Goal: Task Accomplishment & Management: Complete application form

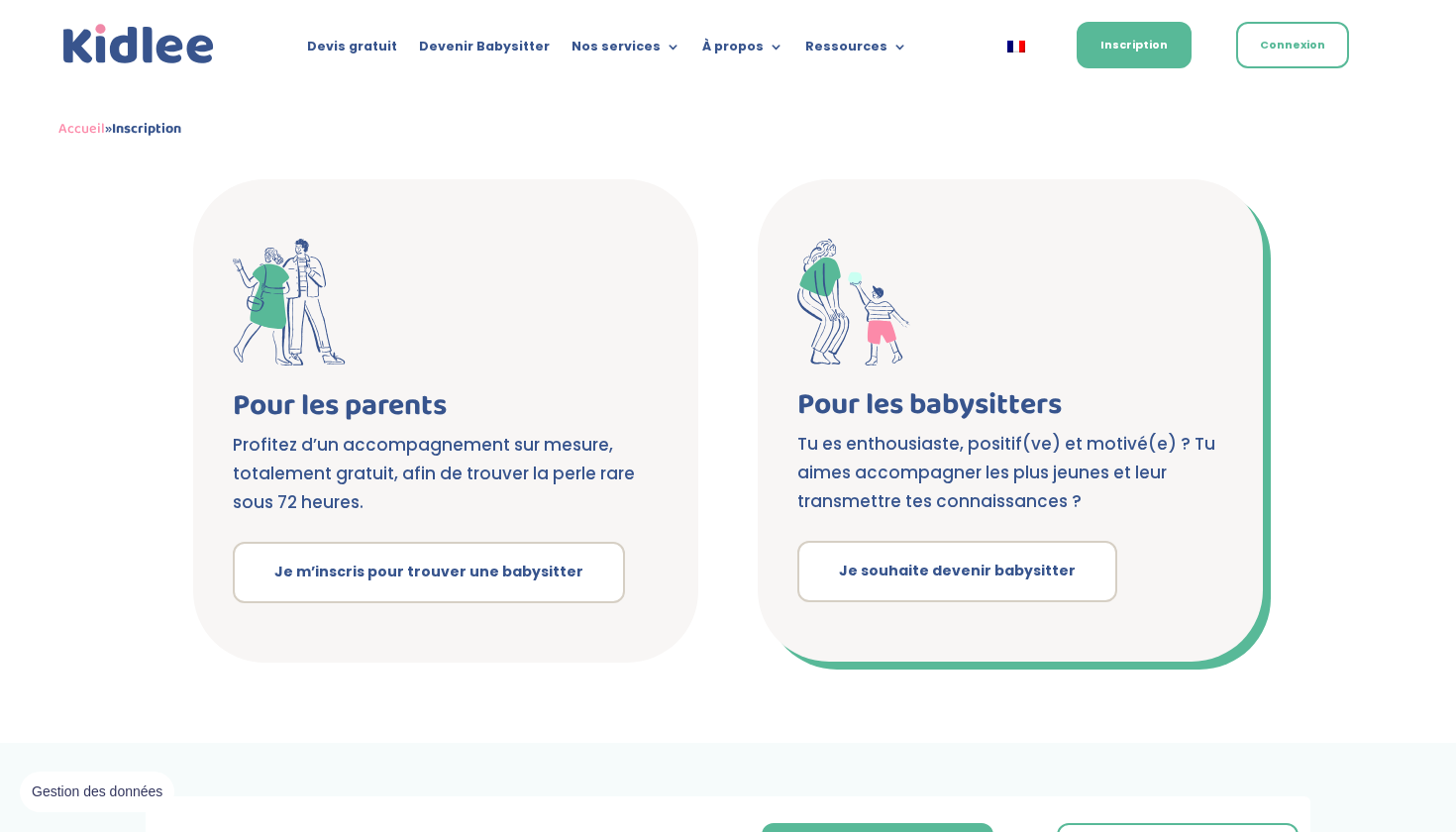
scroll to position [344, 0]
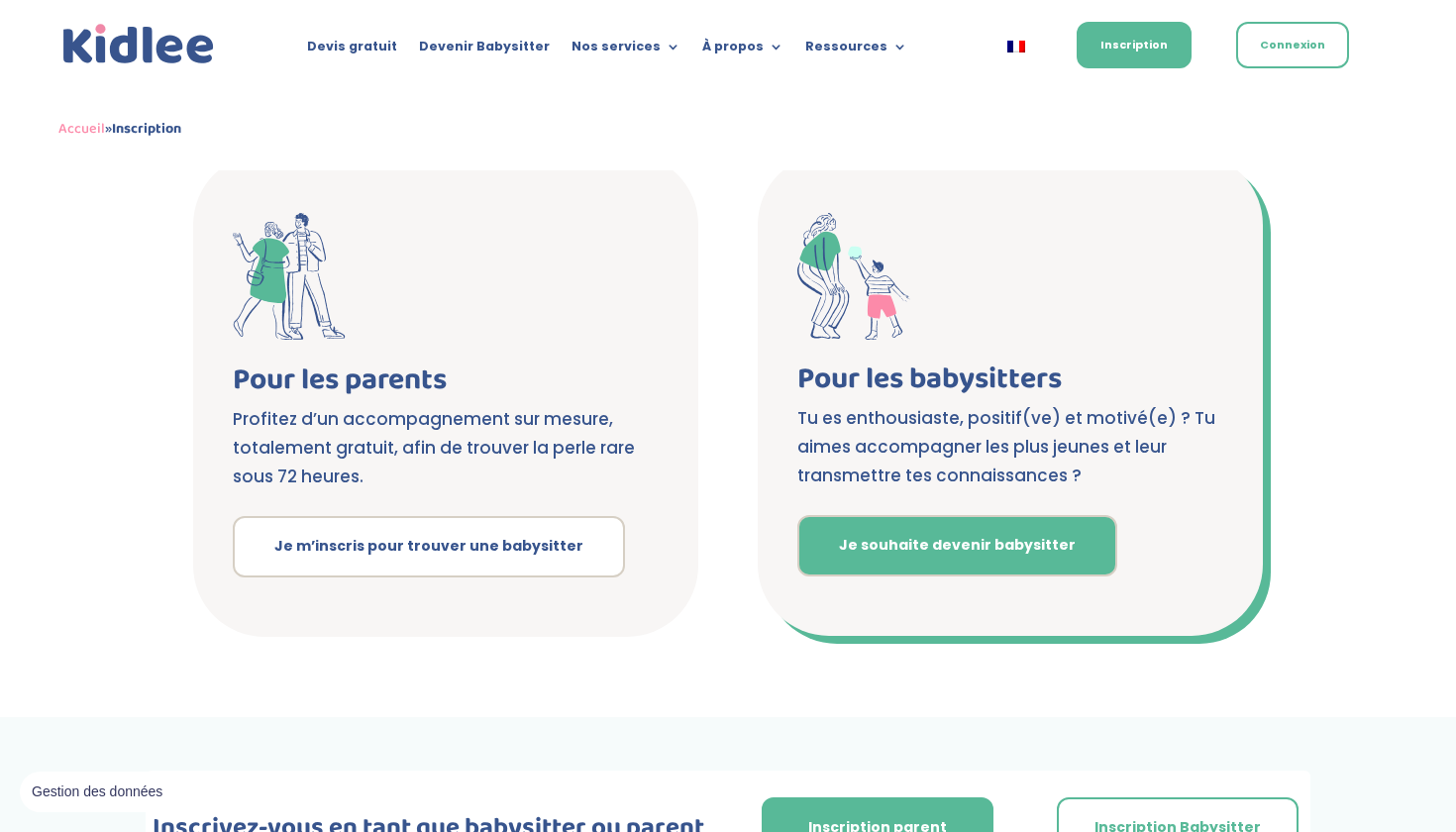
click at [905, 560] on link "Je souhaite devenir babysitter" at bounding box center [957, 546] width 320 height 62
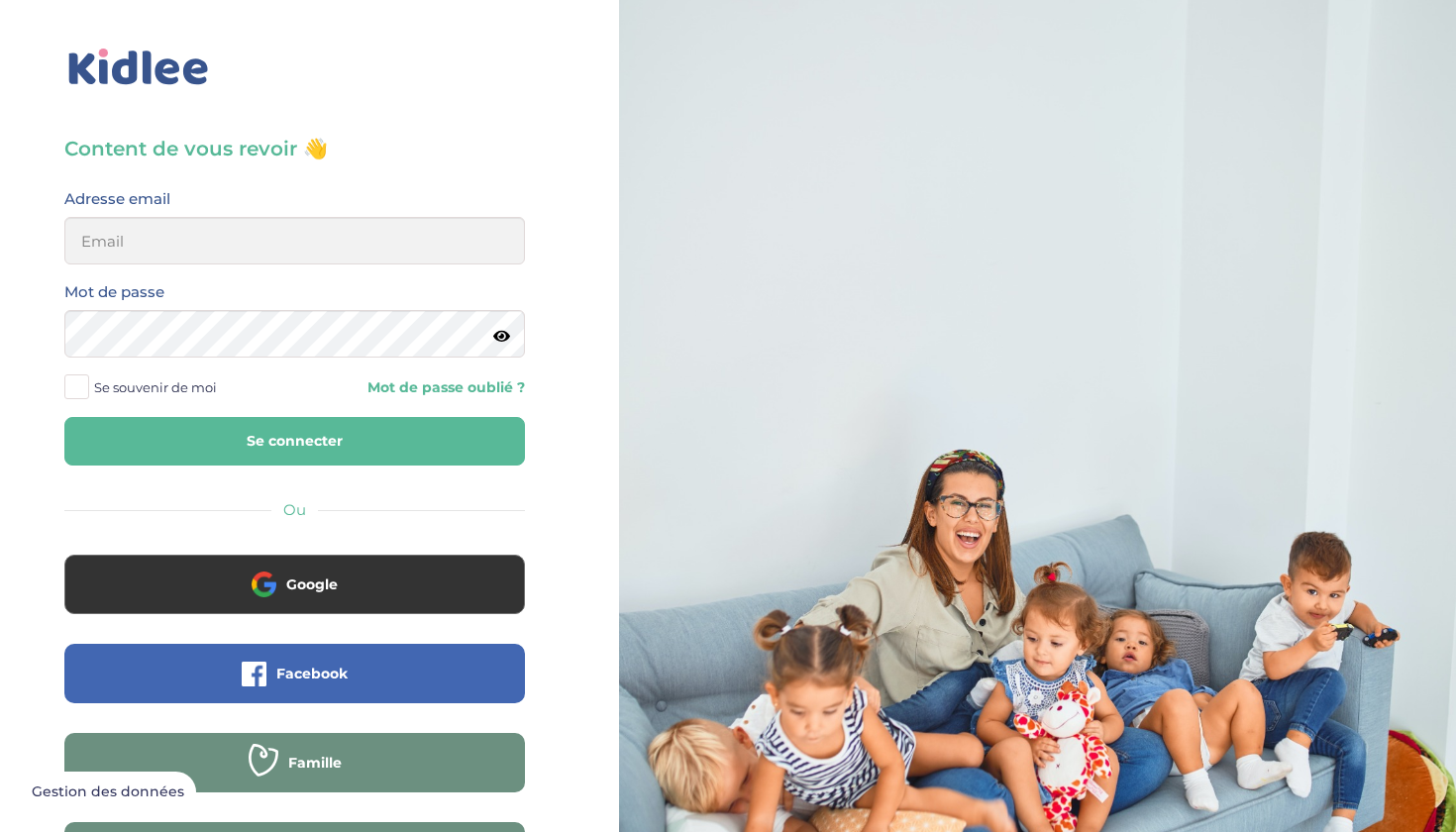
click at [403, 267] on div "Adresse email" at bounding box center [294, 232] width 490 height 93
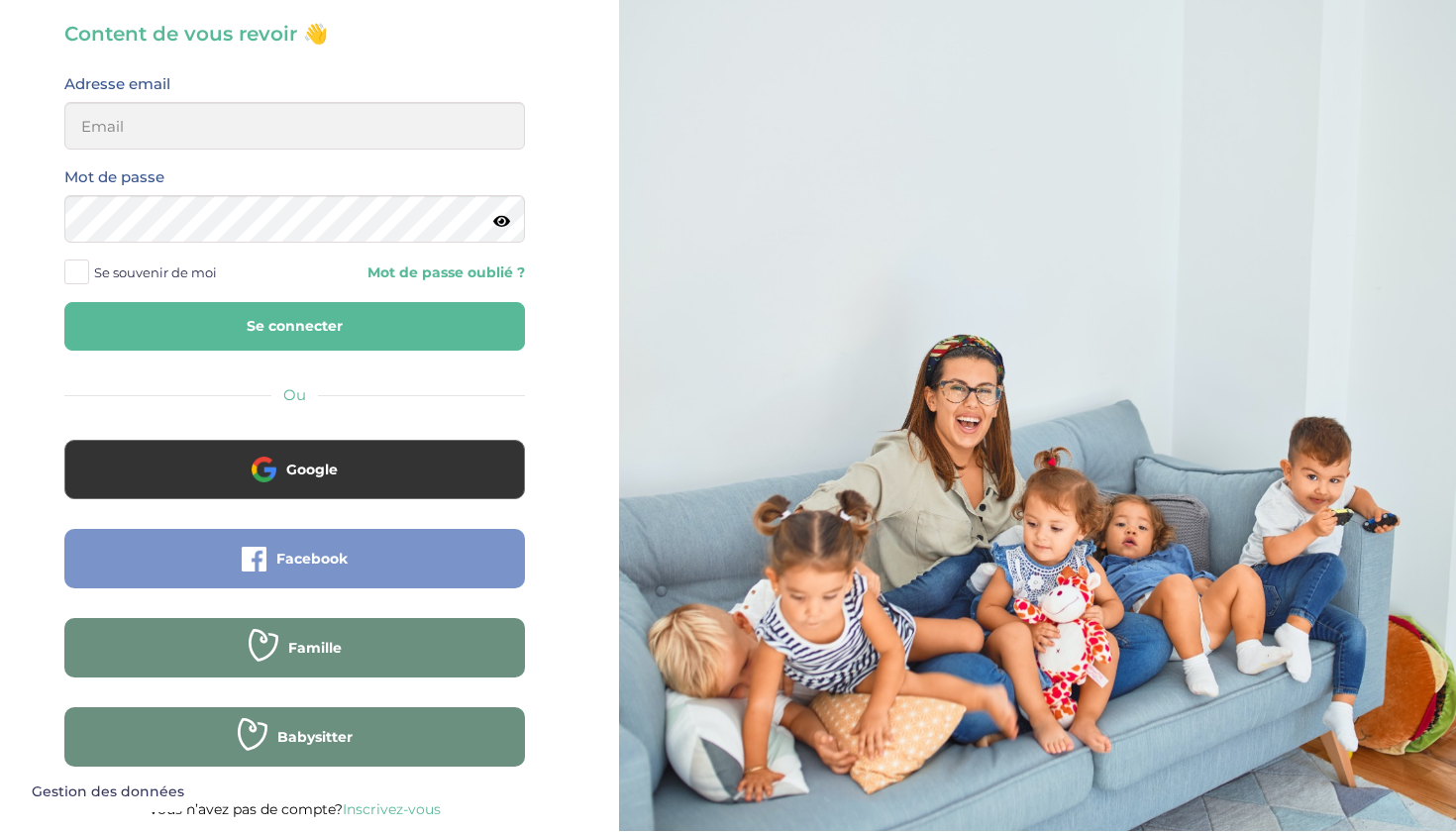
scroll to position [114, 0]
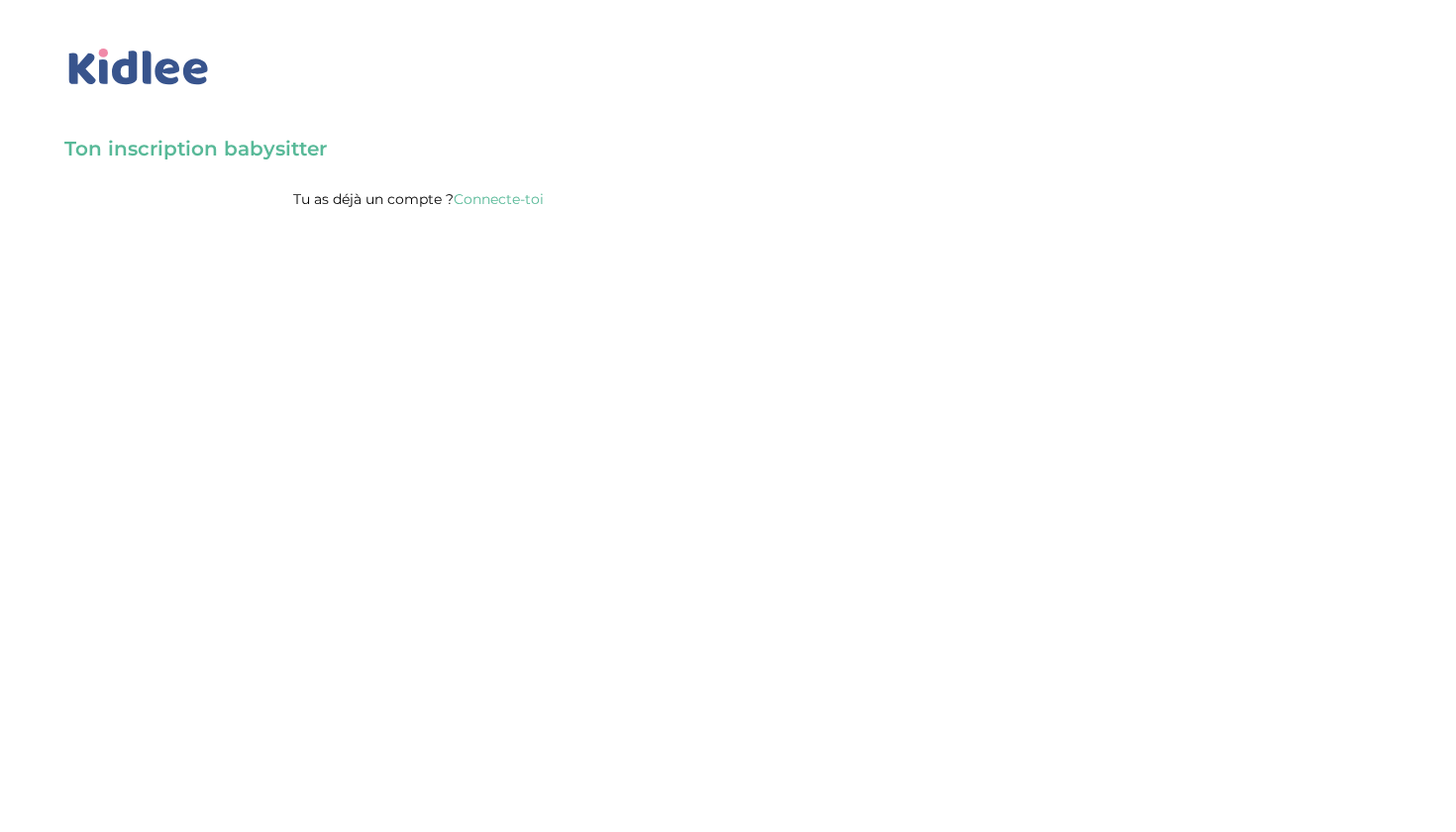
click at [507, 244] on body "× Mot de passe oublié ? Veuillez renseigner votre adresse email pour réinitiali…" at bounding box center [728, 416] width 1456 height 832
click at [360, 204] on p "Tu as déjà un compte ? Connecte-toi" at bounding box center [419, 200] width 709 height 26
click at [487, 204] on link "Connecte-toi" at bounding box center [499, 200] width 90 height 18
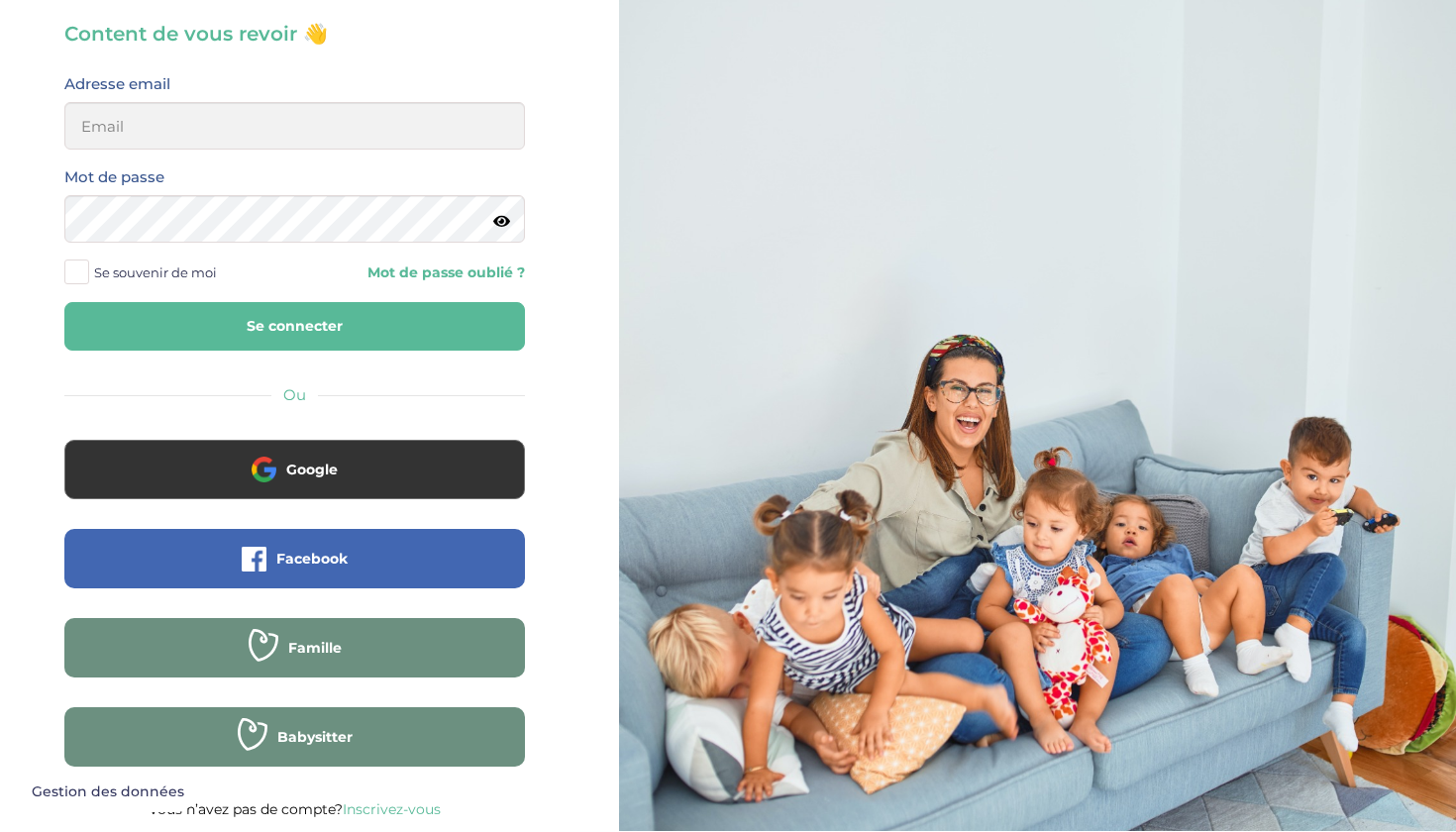
scroll to position [114, 0]
click at [382, 810] on link "Inscrivez-vous" at bounding box center [391, 810] width 98 height 18
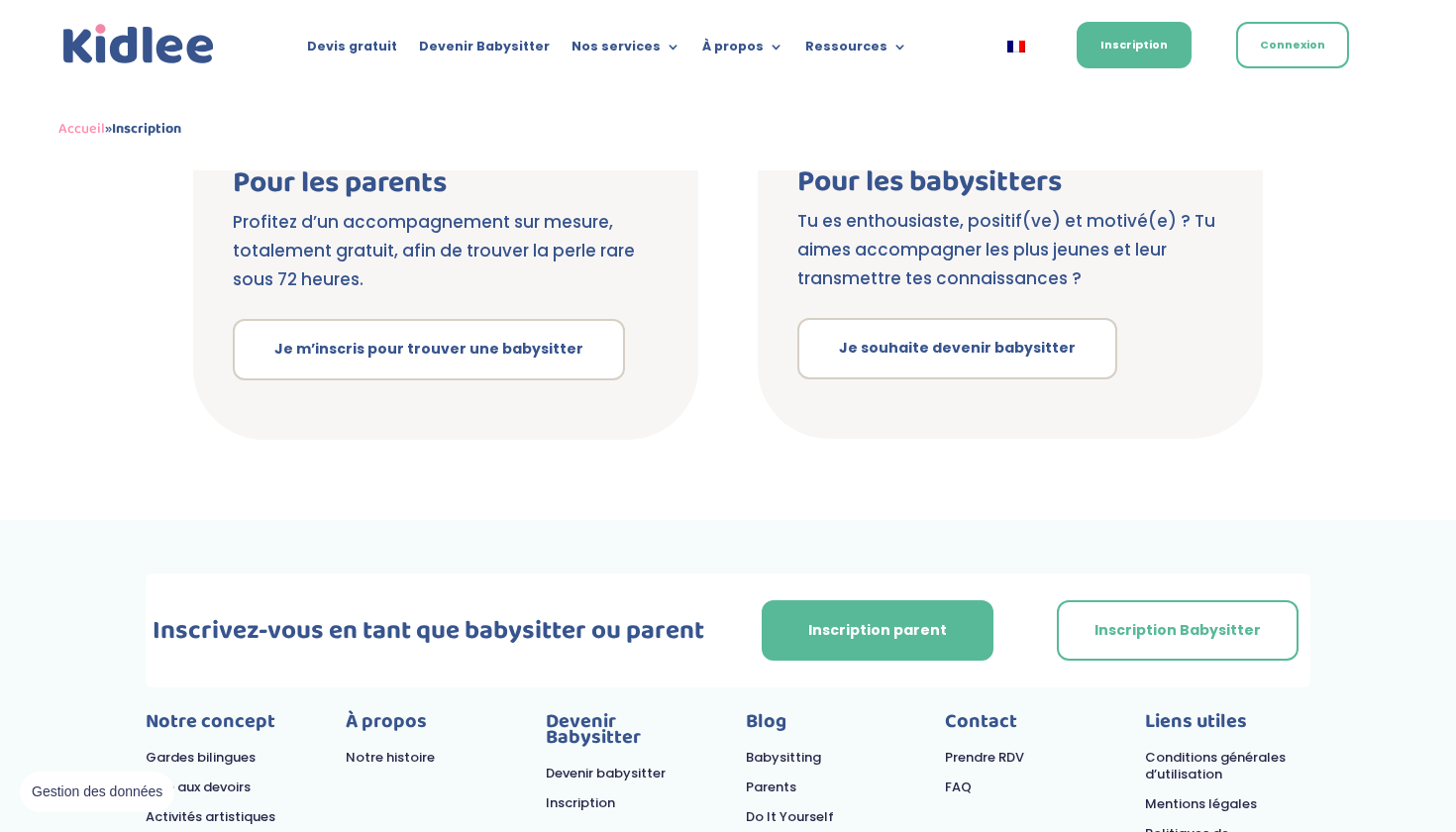
scroll to position [543, 0]
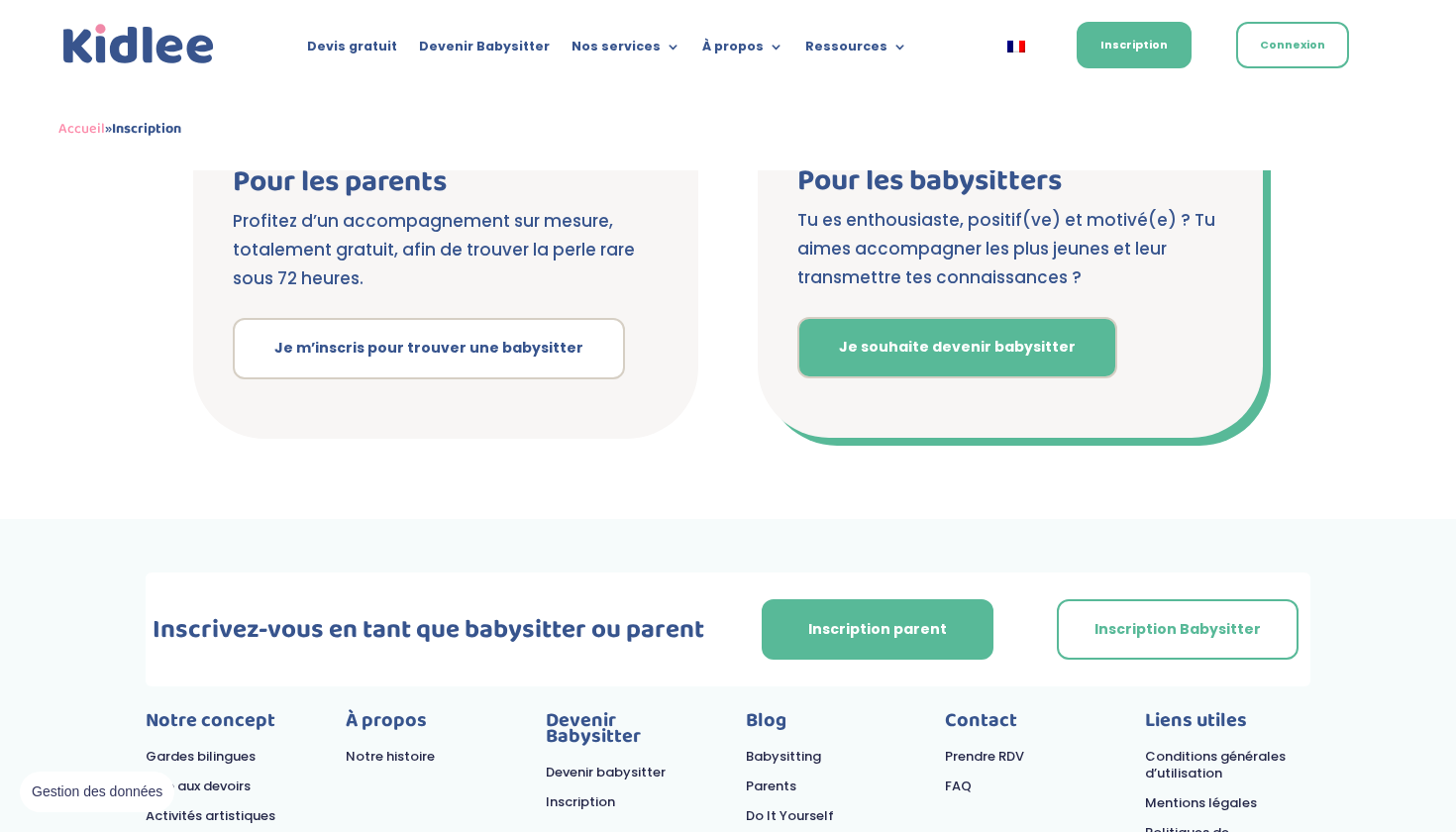
click at [928, 340] on link "Je souhaite devenir babysitter" at bounding box center [957, 348] width 320 height 62
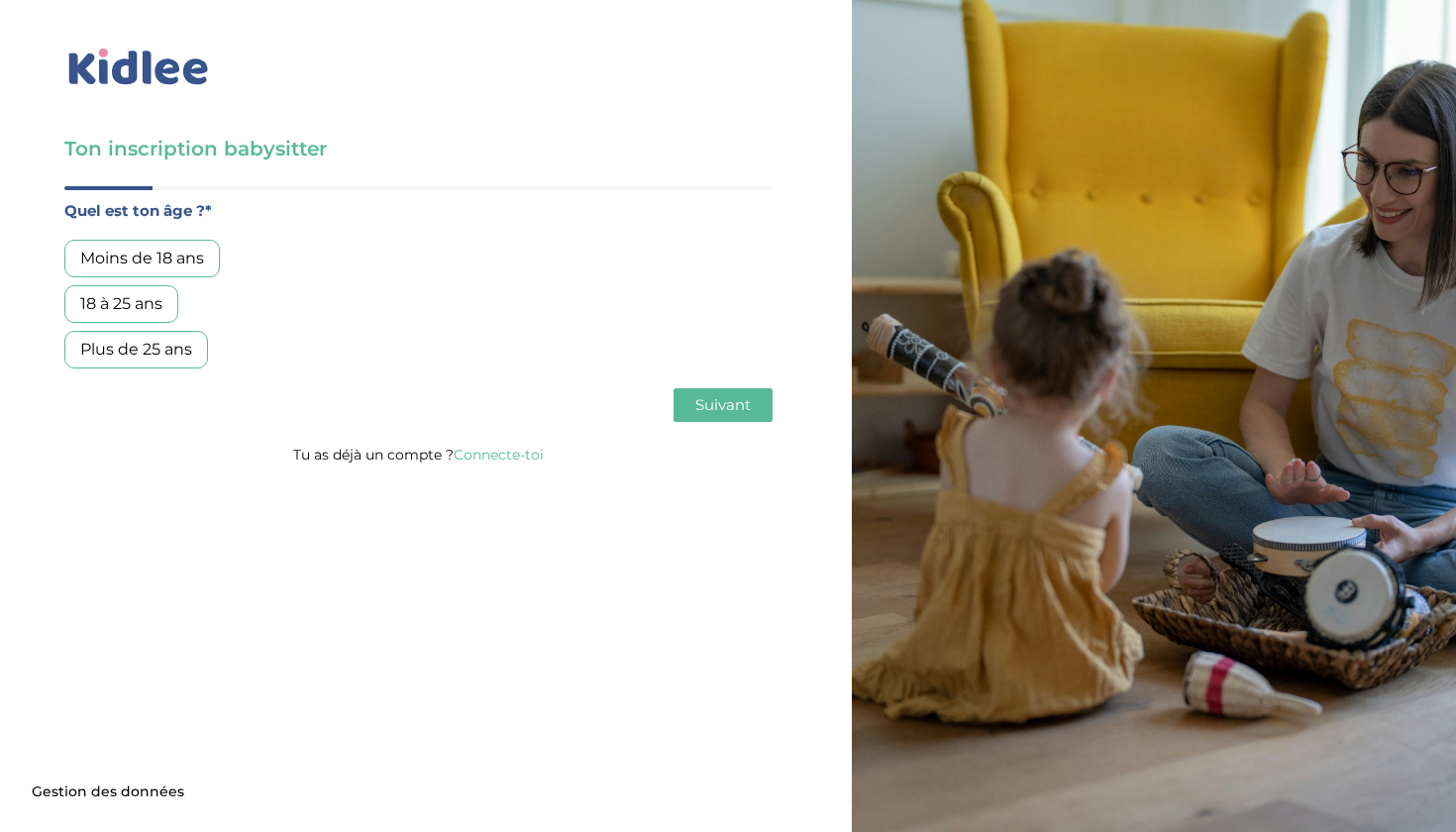
click at [199, 252] on div "Moins de 18 ans" at bounding box center [143, 258] width 156 height 38
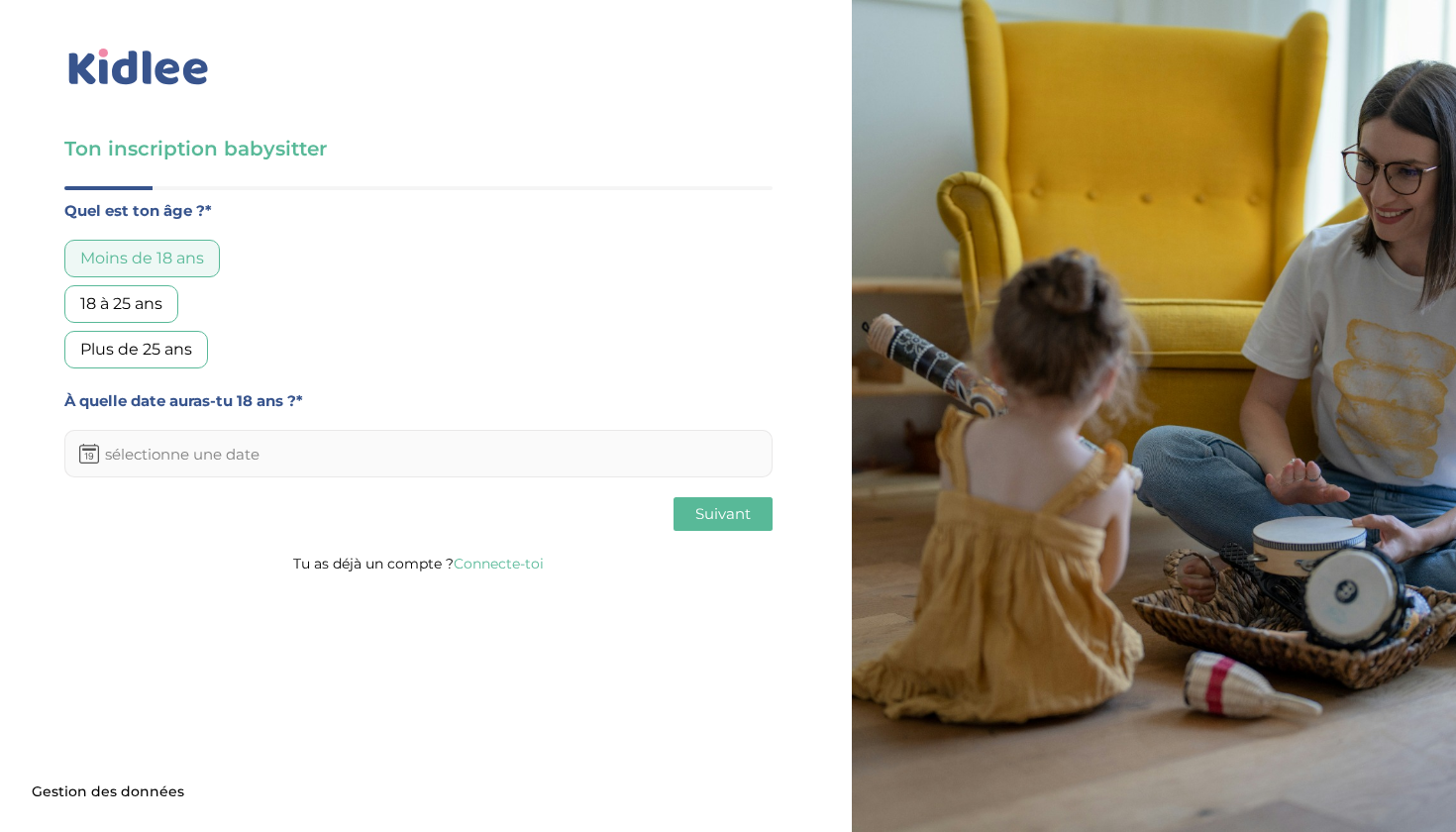
click at [335, 461] on input "text" at bounding box center [419, 454] width 709 height 48
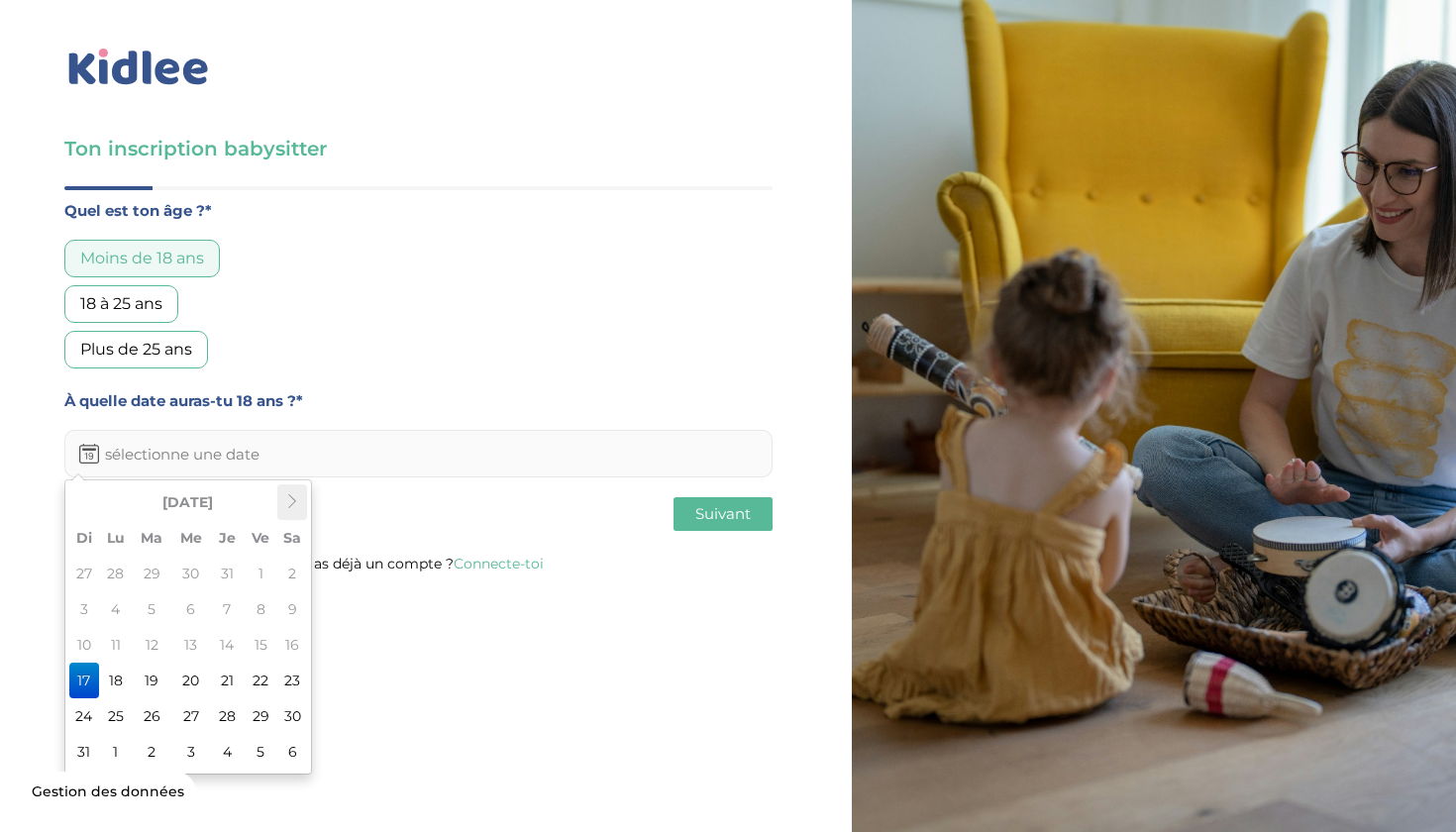
click at [285, 507] on icon at bounding box center [292, 501] width 14 height 14
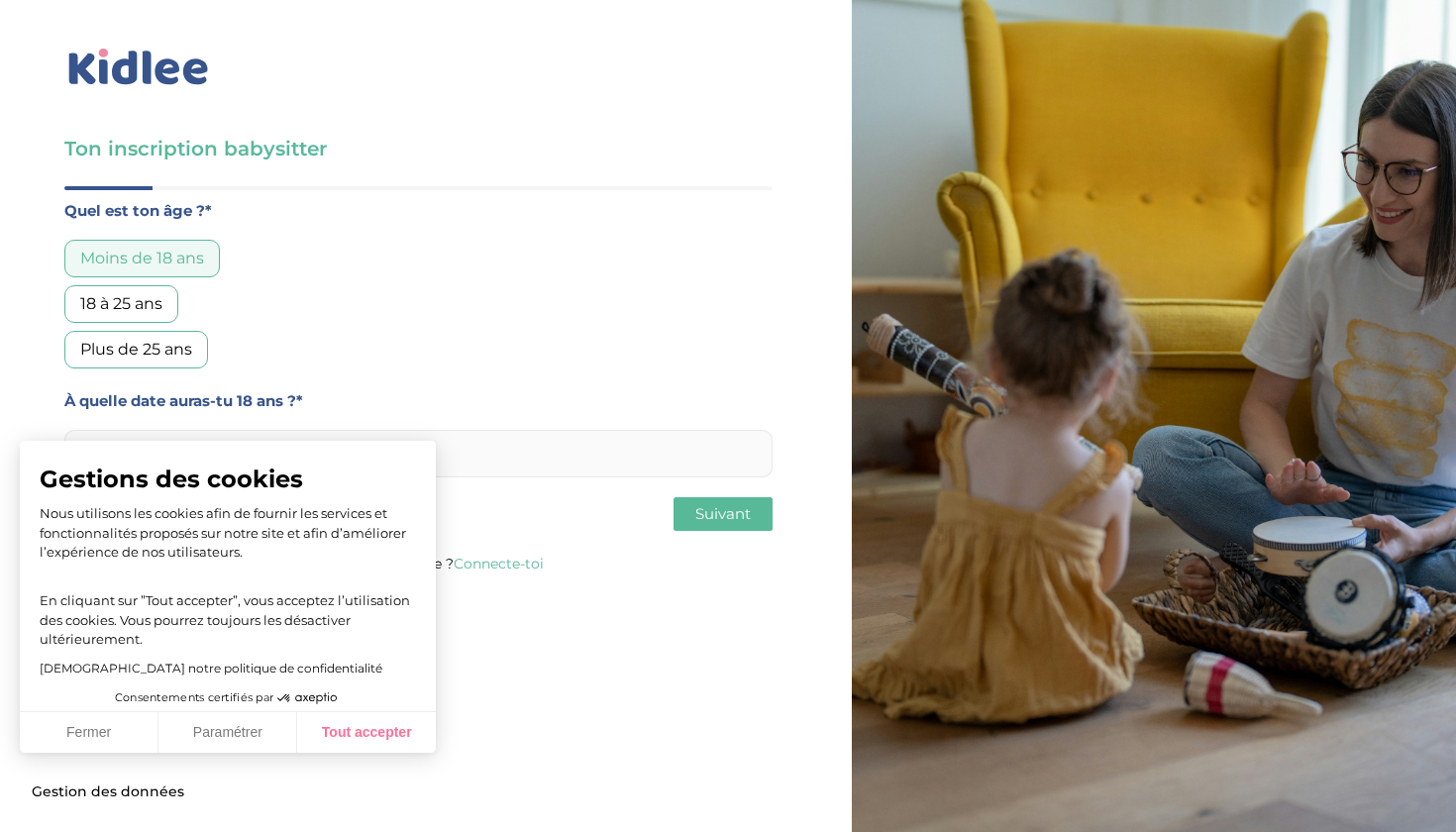
click at [361, 733] on button "Tout accepter" at bounding box center [366, 733] width 139 height 42
checkbox input "true"
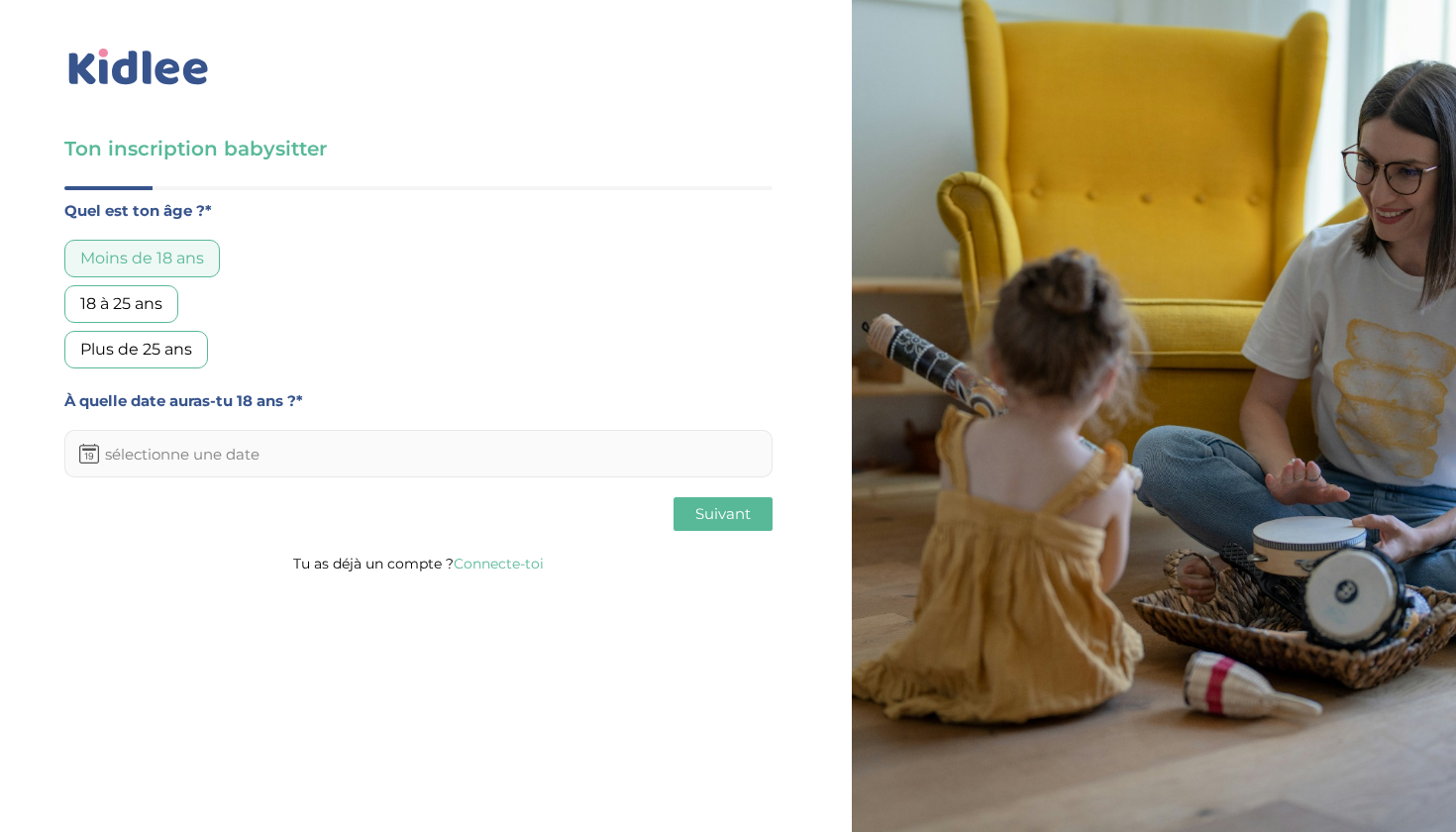
click at [197, 443] on input "text" at bounding box center [419, 454] width 709 height 48
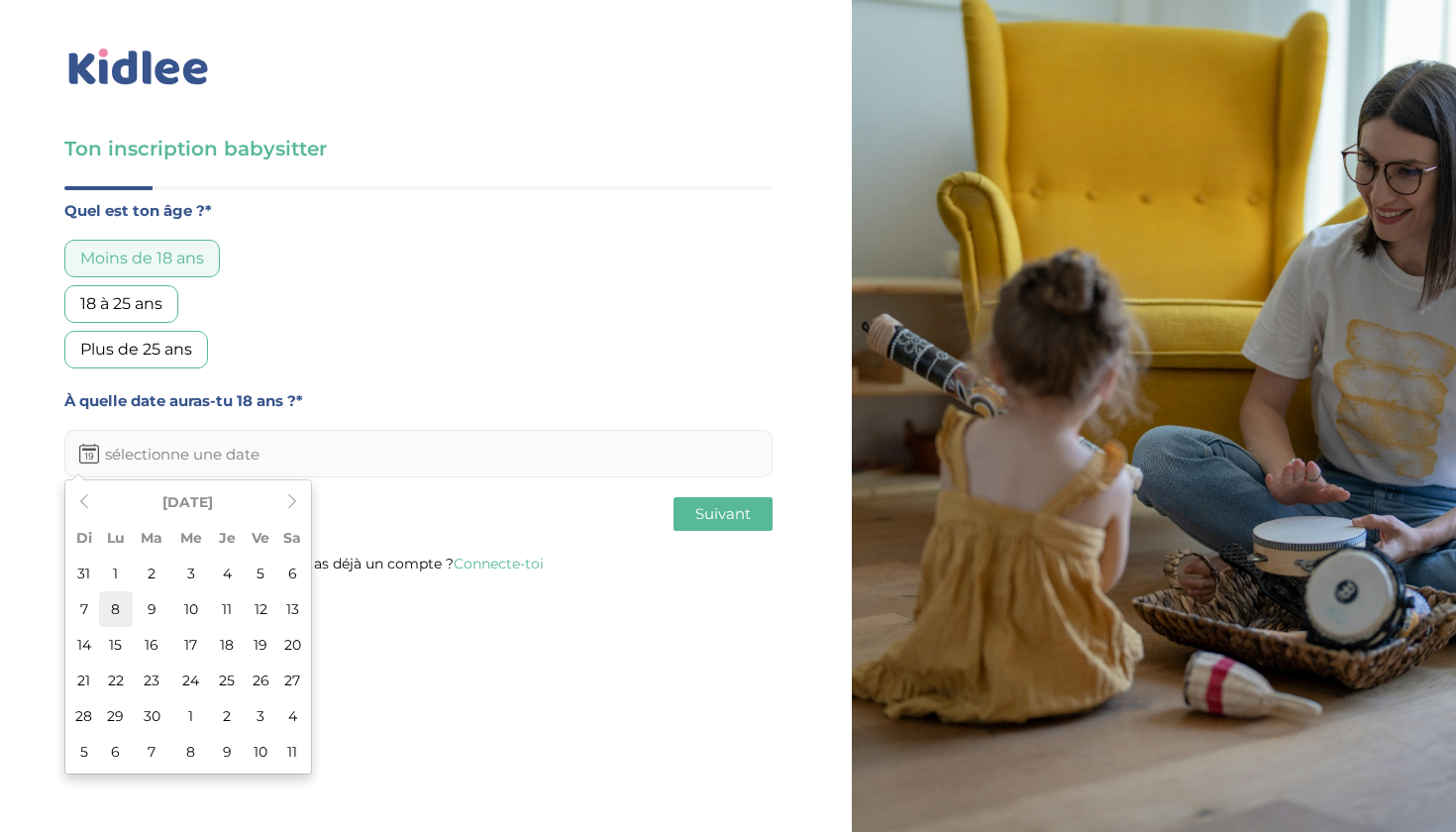
click at [111, 612] on td "8" at bounding box center [116, 610] width 34 height 36
type input "08-09-2025"
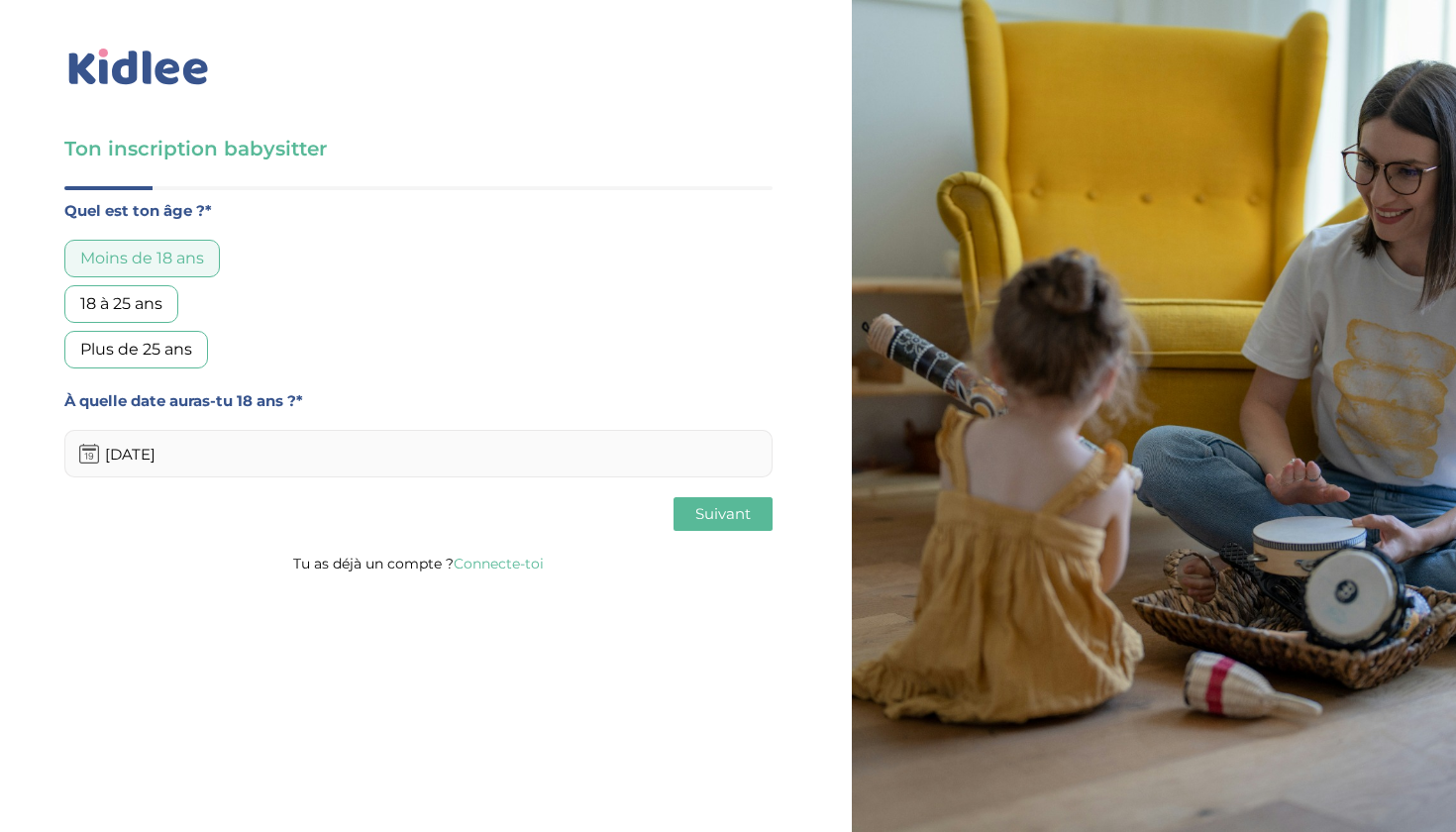
click at [730, 517] on span "Suivant" at bounding box center [724, 513] width 56 height 19
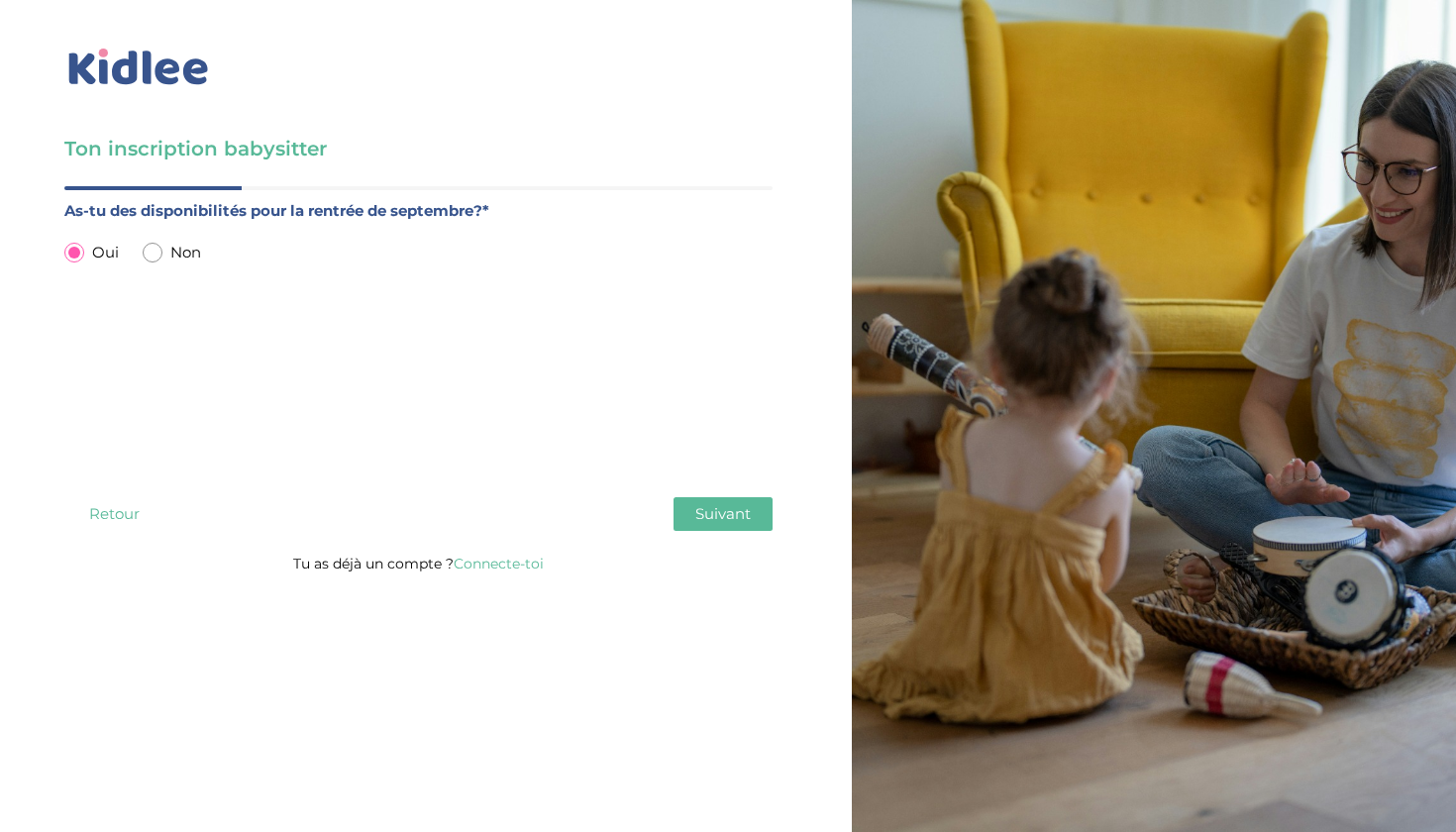
click at [733, 518] on span "Suivant" at bounding box center [724, 513] width 56 height 19
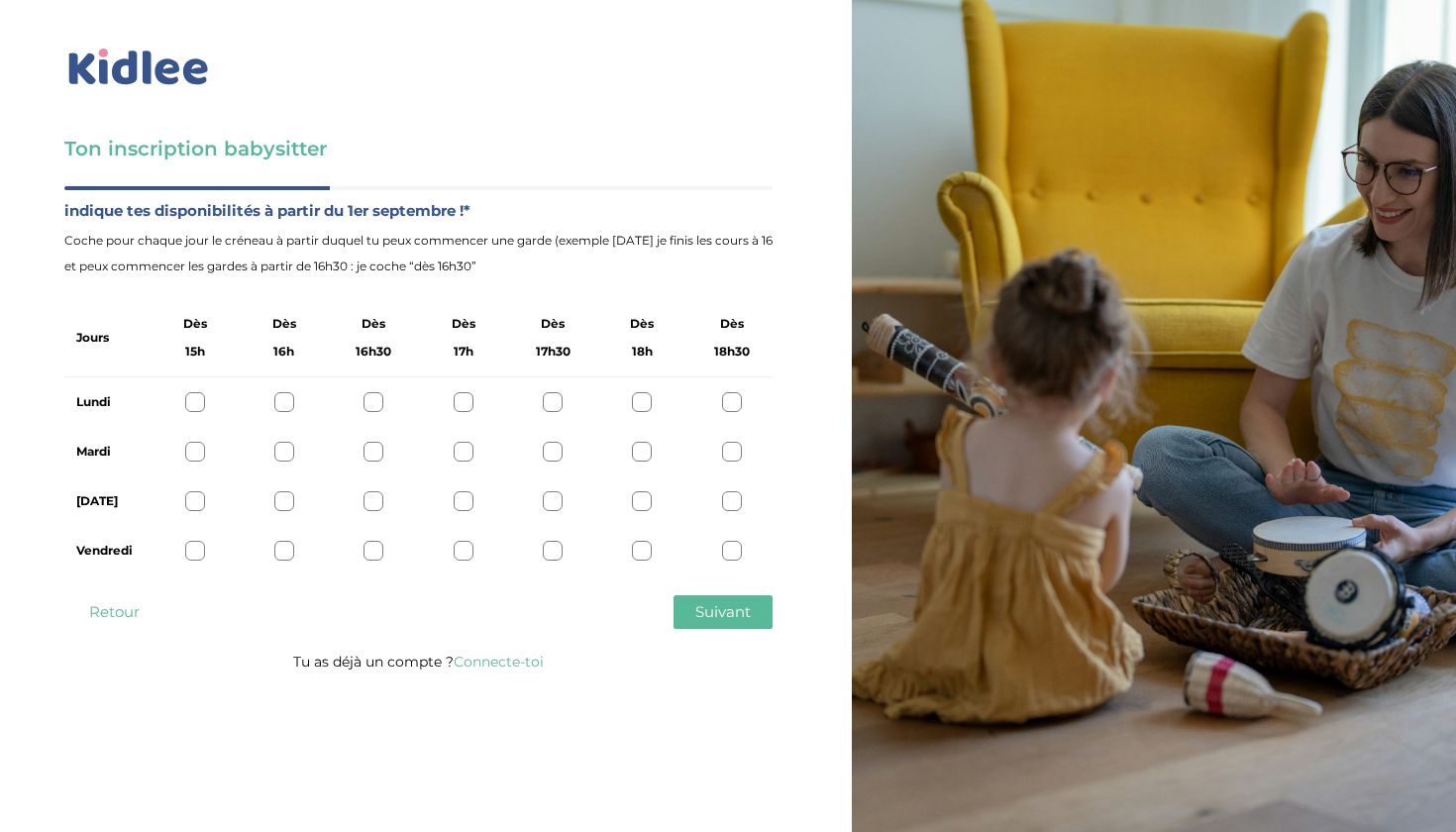
click at [345, 208] on label "indique tes disponibilités à partir du 1er septembre !*" at bounding box center [419, 210] width 709 height 26
click at [368, 208] on label "indique tes disponibilités à partir du 1er septembre !*" at bounding box center [419, 210] width 709 height 26
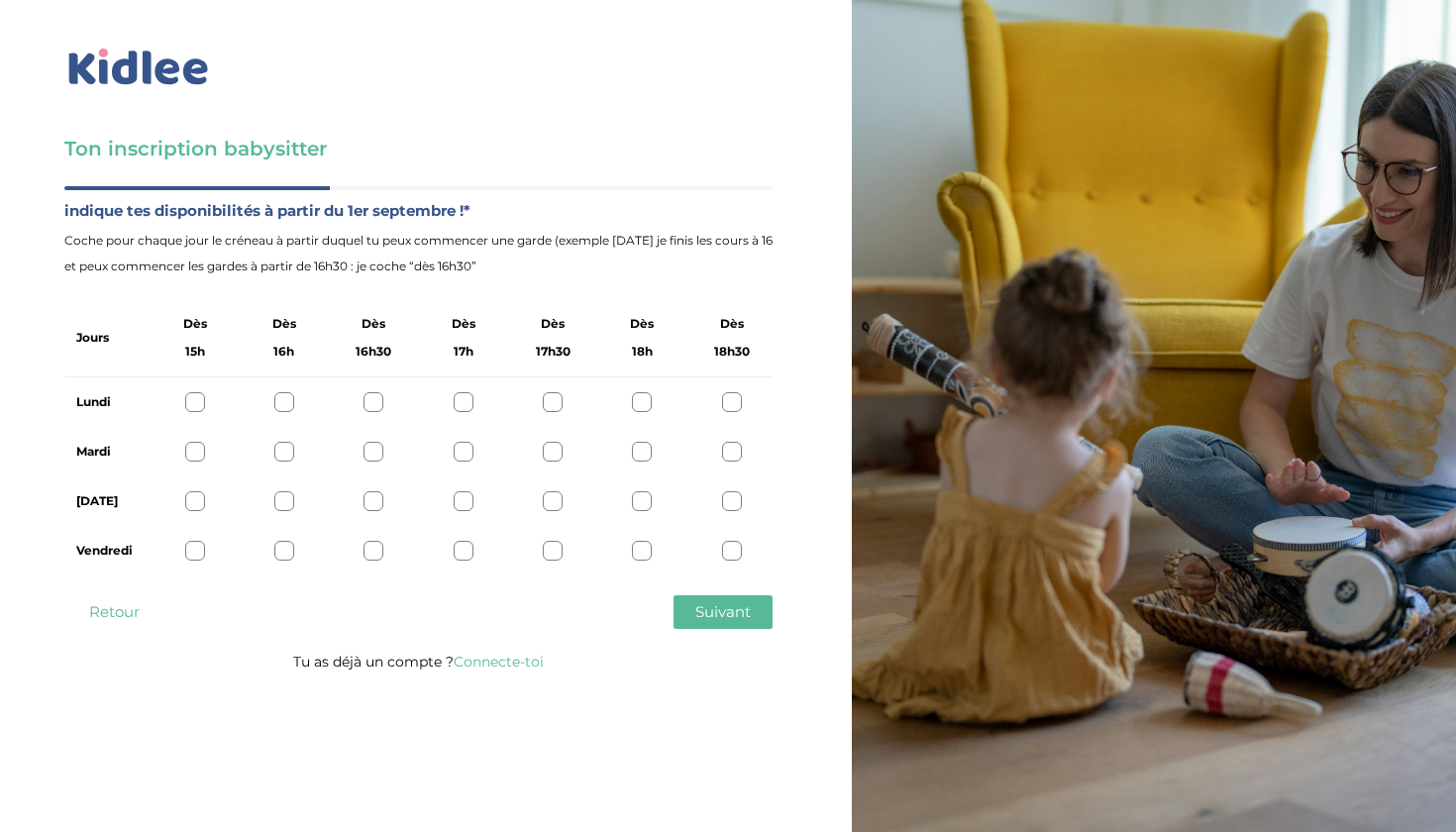
click at [384, 232] on span "Coche pour chaque jour le créneau à partir duquel tu peux commencer une garde (…" at bounding box center [419, 253] width 709 height 52
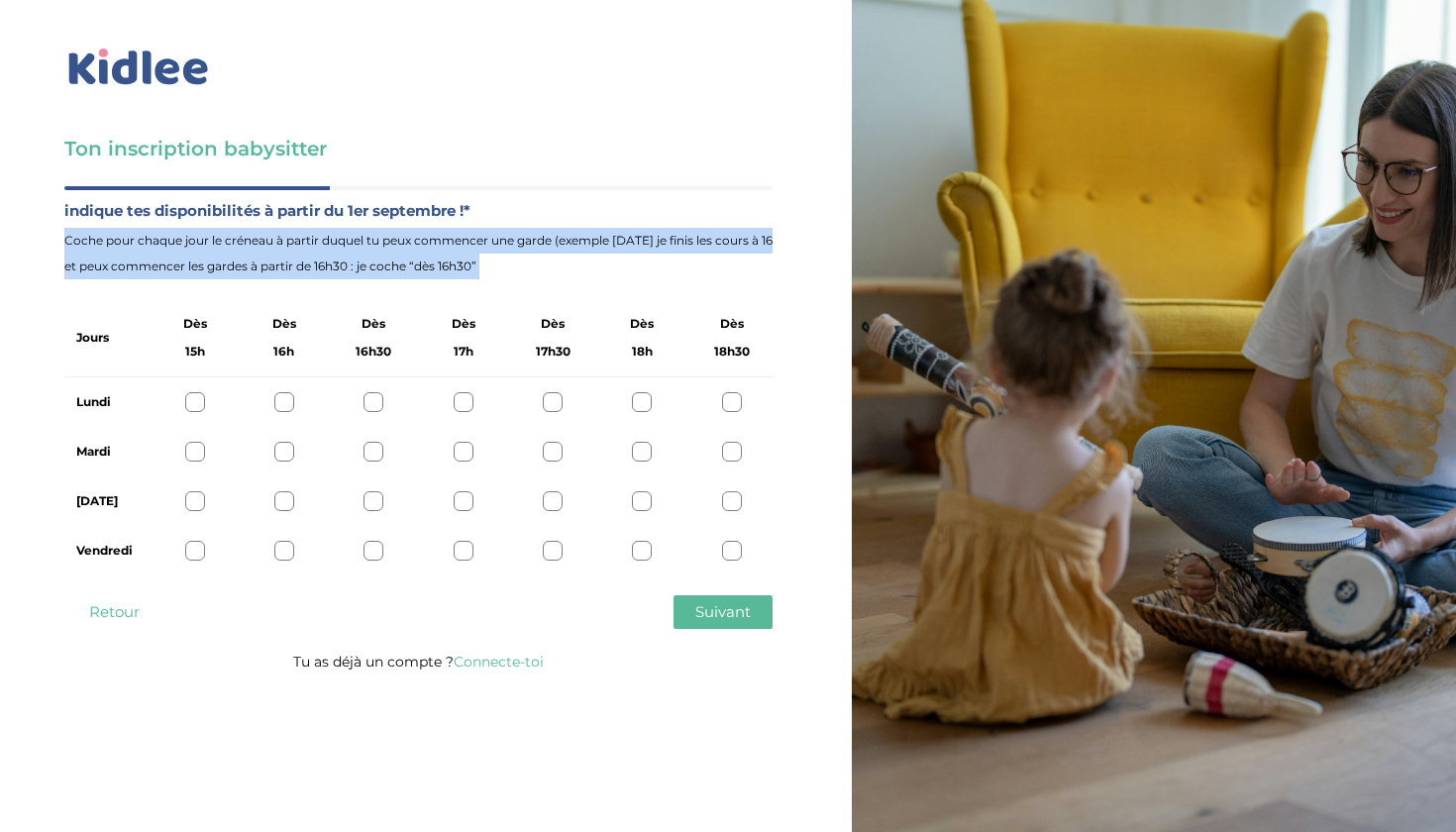
click at [384, 232] on span "Coche pour chaque jour le créneau à partir duquel tu peux commencer une garde (…" at bounding box center [419, 253] width 709 height 52
click at [405, 255] on span "Coche pour chaque jour le créneau à partir duquel tu peux commencer une garde (…" at bounding box center [419, 253] width 709 height 52
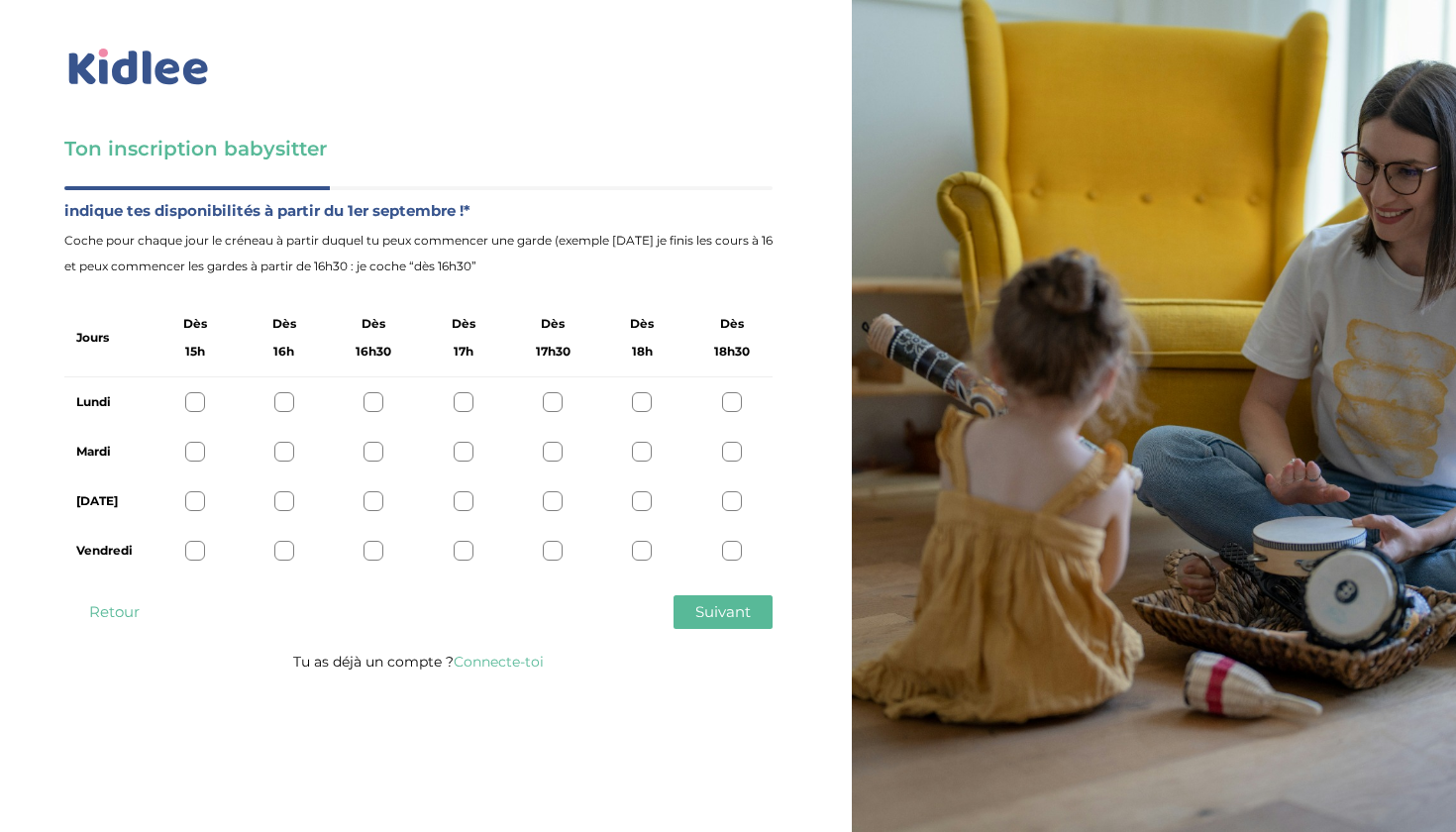
click at [192, 394] on div at bounding box center [196, 402] width 20 height 20
click at [198, 447] on div at bounding box center [196, 452] width 20 height 20
click at [190, 502] on div at bounding box center [196, 501] width 20 height 20
click at [196, 546] on div at bounding box center [196, 551] width 20 height 20
click at [284, 402] on div at bounding box center [284, 402] width 20 height 20
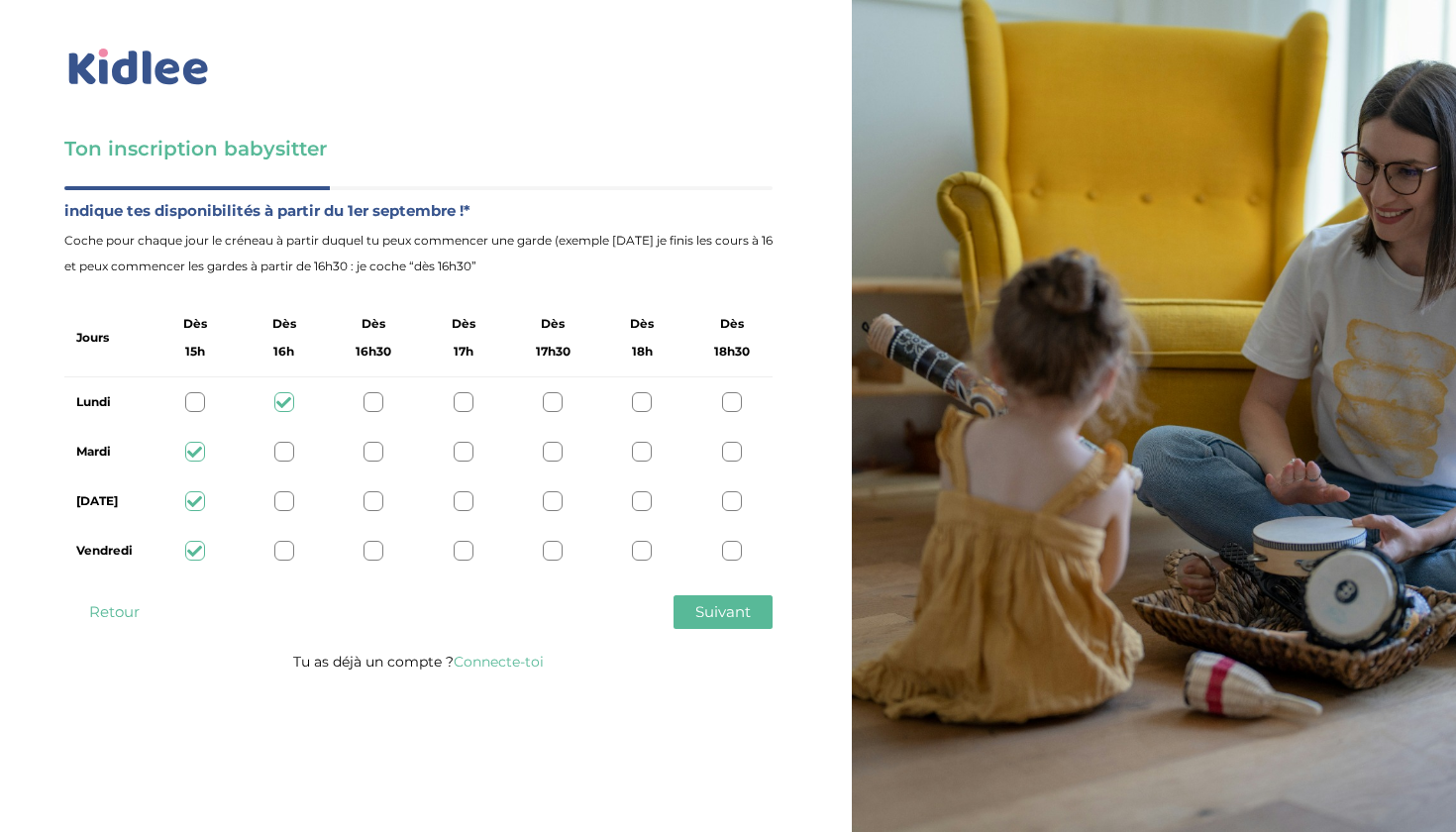
click at [197, 401] on div at bounding box center [196, 402] width 20 height 20
click at [709, 623] on button "Suivant" at bounding box center [723, 612] width 99 height 34
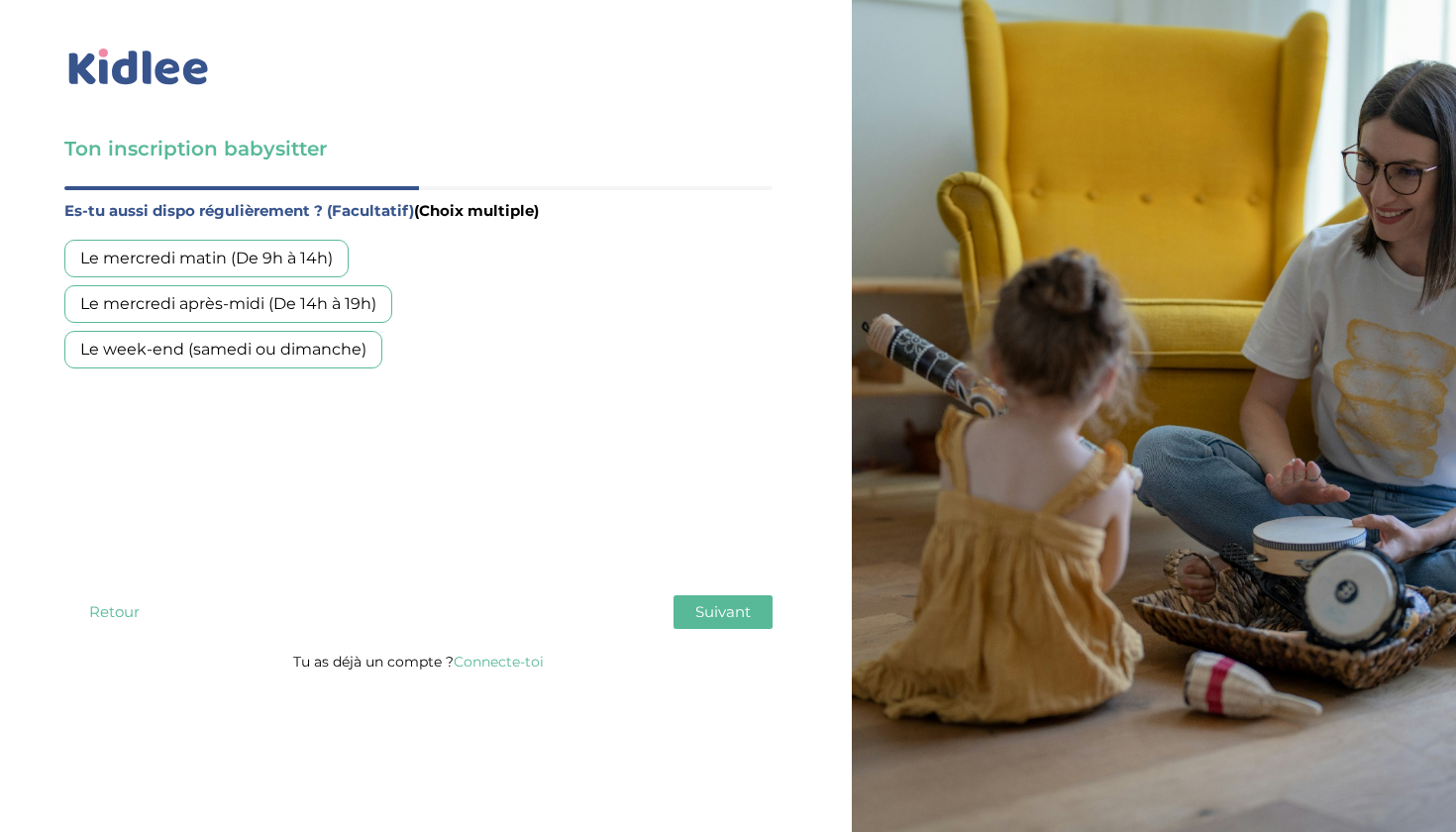
click at [301, 207] on label "Es-tu aussi dispo régulièrement ? (Facultatif) (Choix multiple)" at bounding box center [419, 210] width 709 height 26
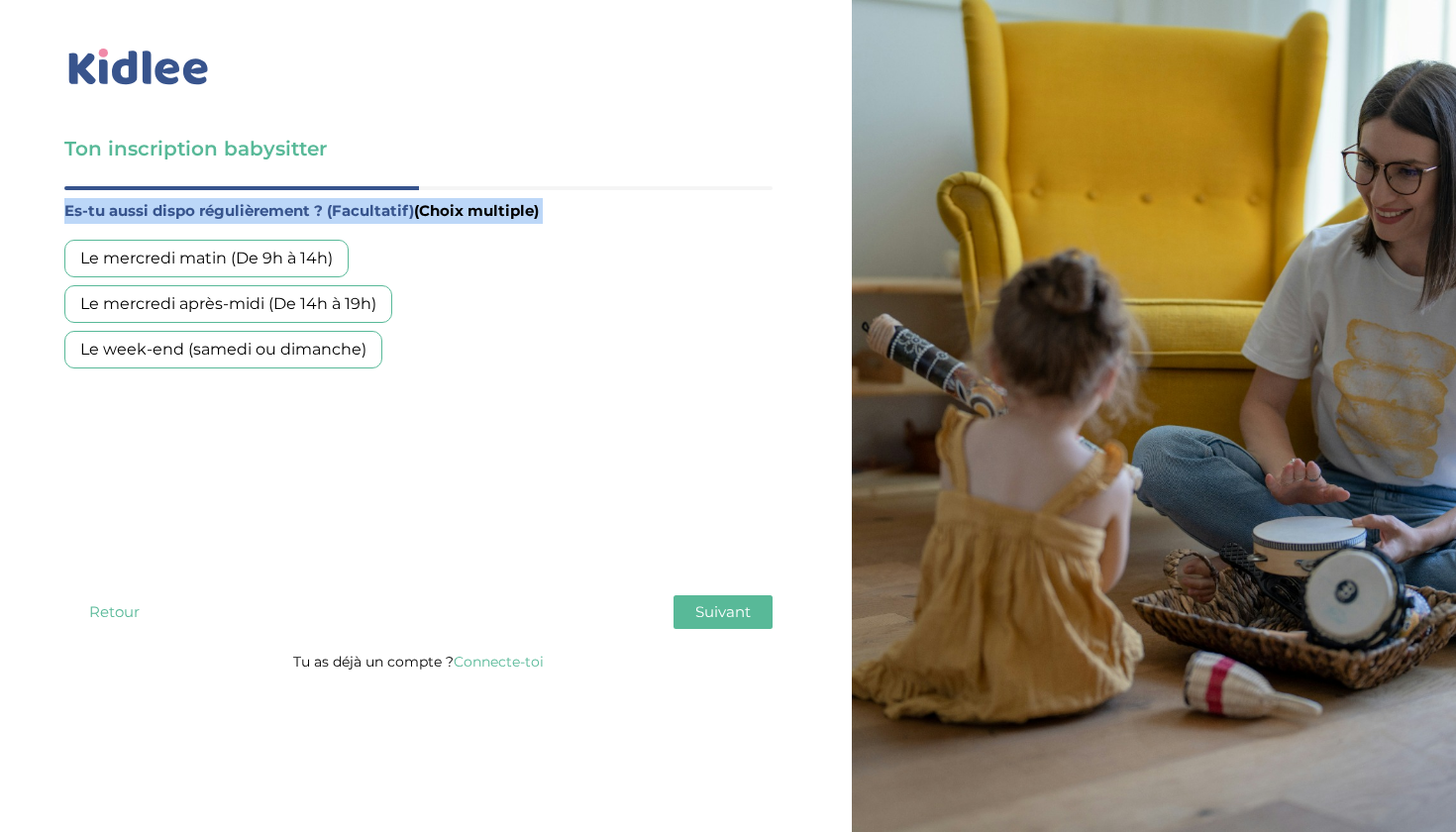
click at [301, 207] on label "Es-tu aussi dispo régulièrement ? (Facultatif) (Choix multiple)" at bounding box center [419, 210] width 709 height 26
click at [303, 213] on label "Es-tu aussi dispo régulièrement ? (Facultatif) (Choix multiple)" at bounding box center [419, 210] width 709 height 26
click at [283, 248] on div "Le mercredi matin (De 9h à 14h)" at bounding box center [207, 258] width 284 height 38
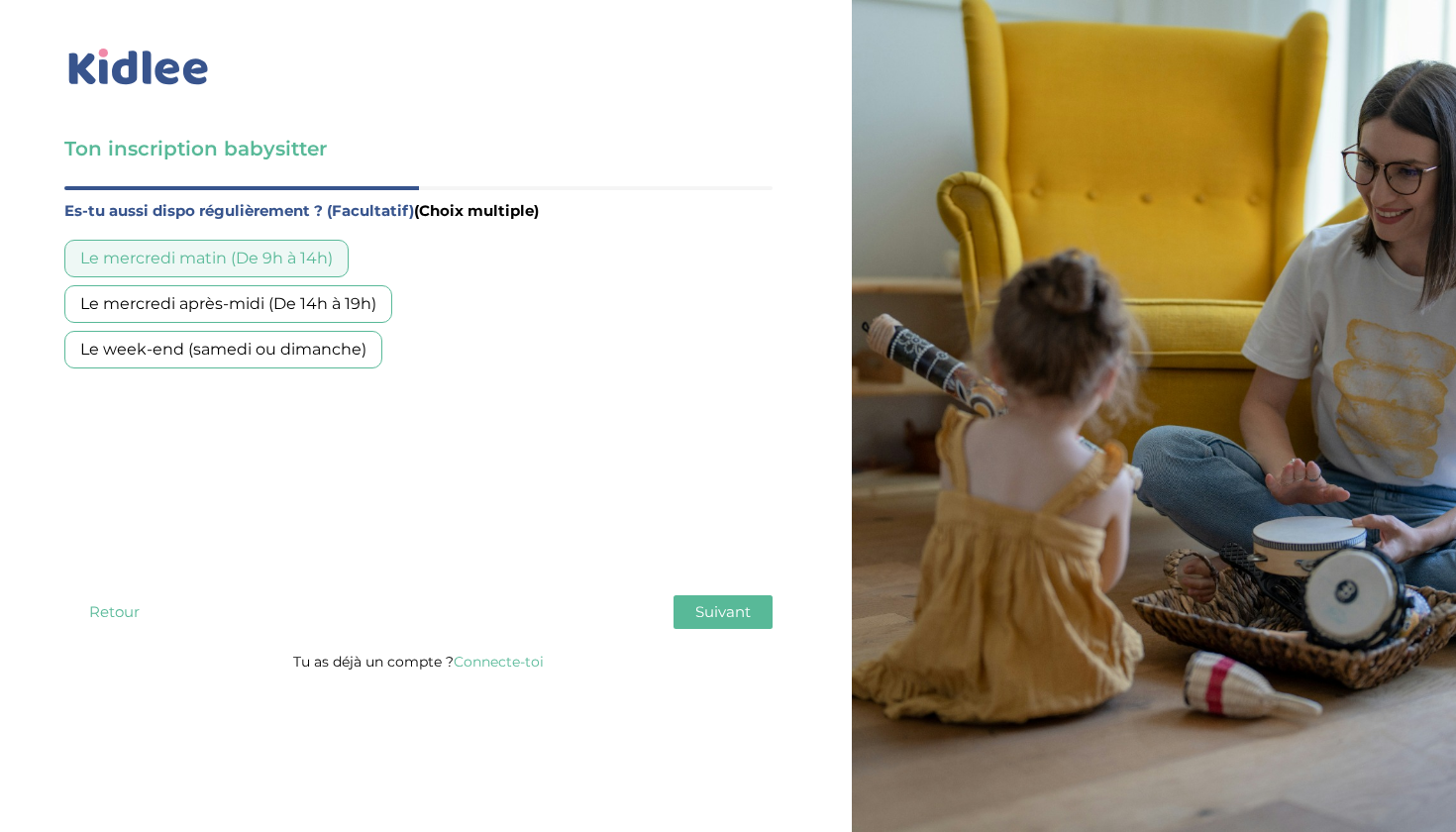
click at [282, 296] on div "Le mercredi après-midi (De 14h à 19h)" at bounding box center [229, 304] width 328 height 38
click at [297, 342] on div "Le week-end (samedi ou dimanche)" at bounding box center [224, 349] width 318 height 38
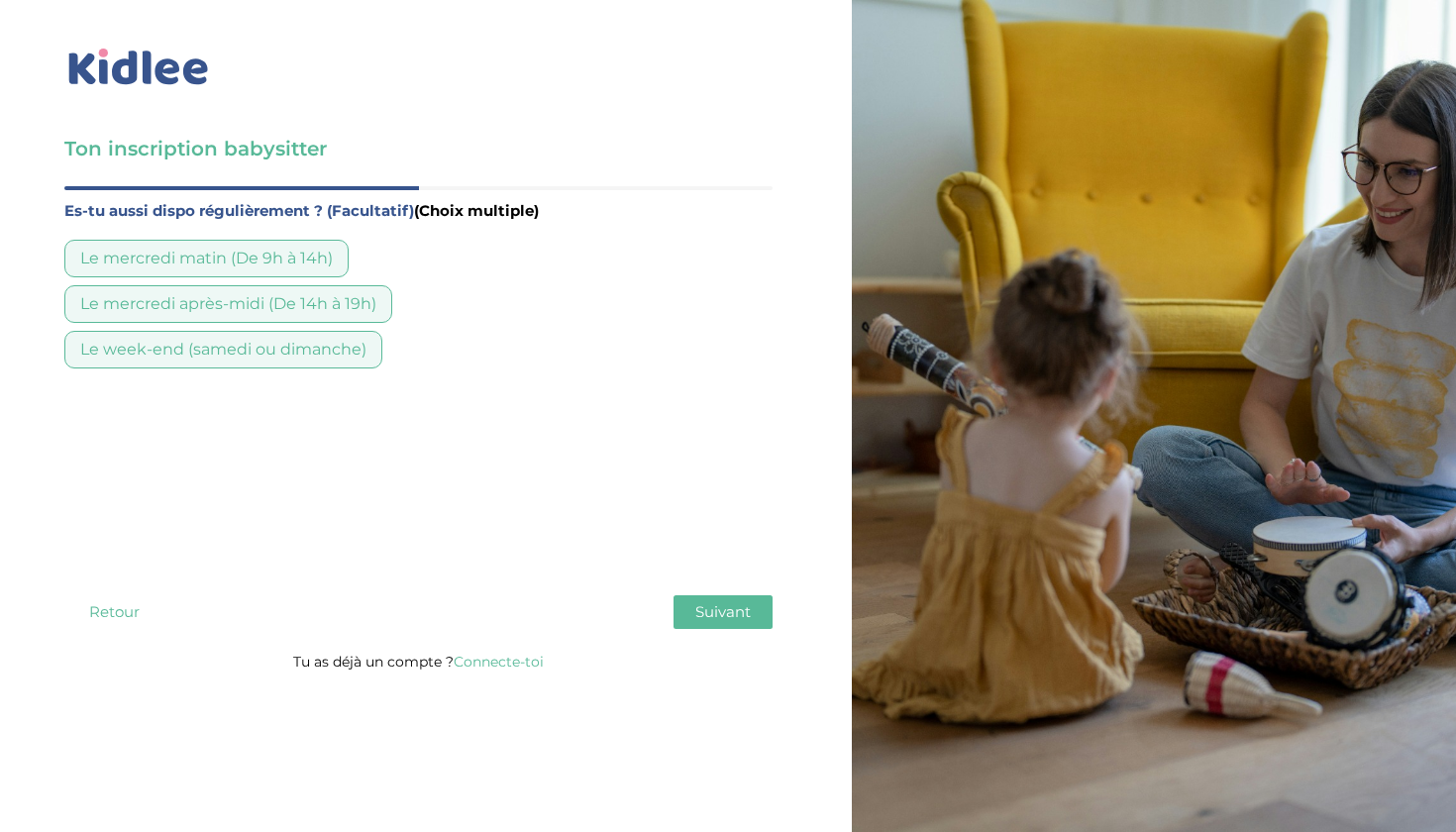
click at [749, 621] on span "Suivant" at bounding box center [724, 611] width 56 height 19
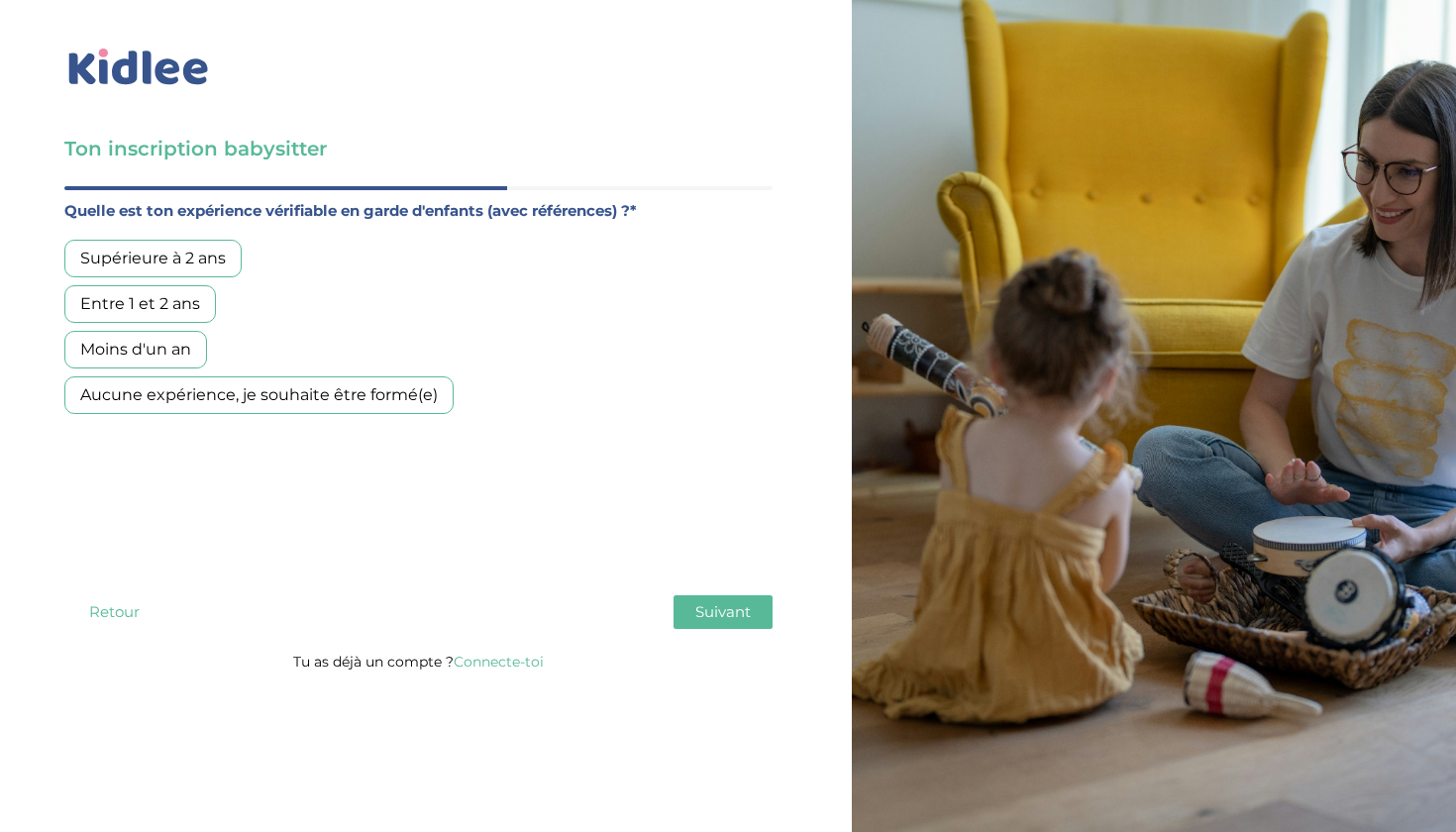
click at [365, 206] on label "Quelle est ton expérience vérifiable en garde d'enfants (avec références) ?*" at bounding box center [419, 210] width 709 height 26
click at [295, 208] on label "Quelle est ton expérience vérifiable en garde d'enfants (avec références) ?*" at bounding box center [419, 210] width 709 height 26
click at [193, 397] on div "Aucune expérience, je souhaite être formé(e)" at bounding box center [259, 395] width 389 height 38
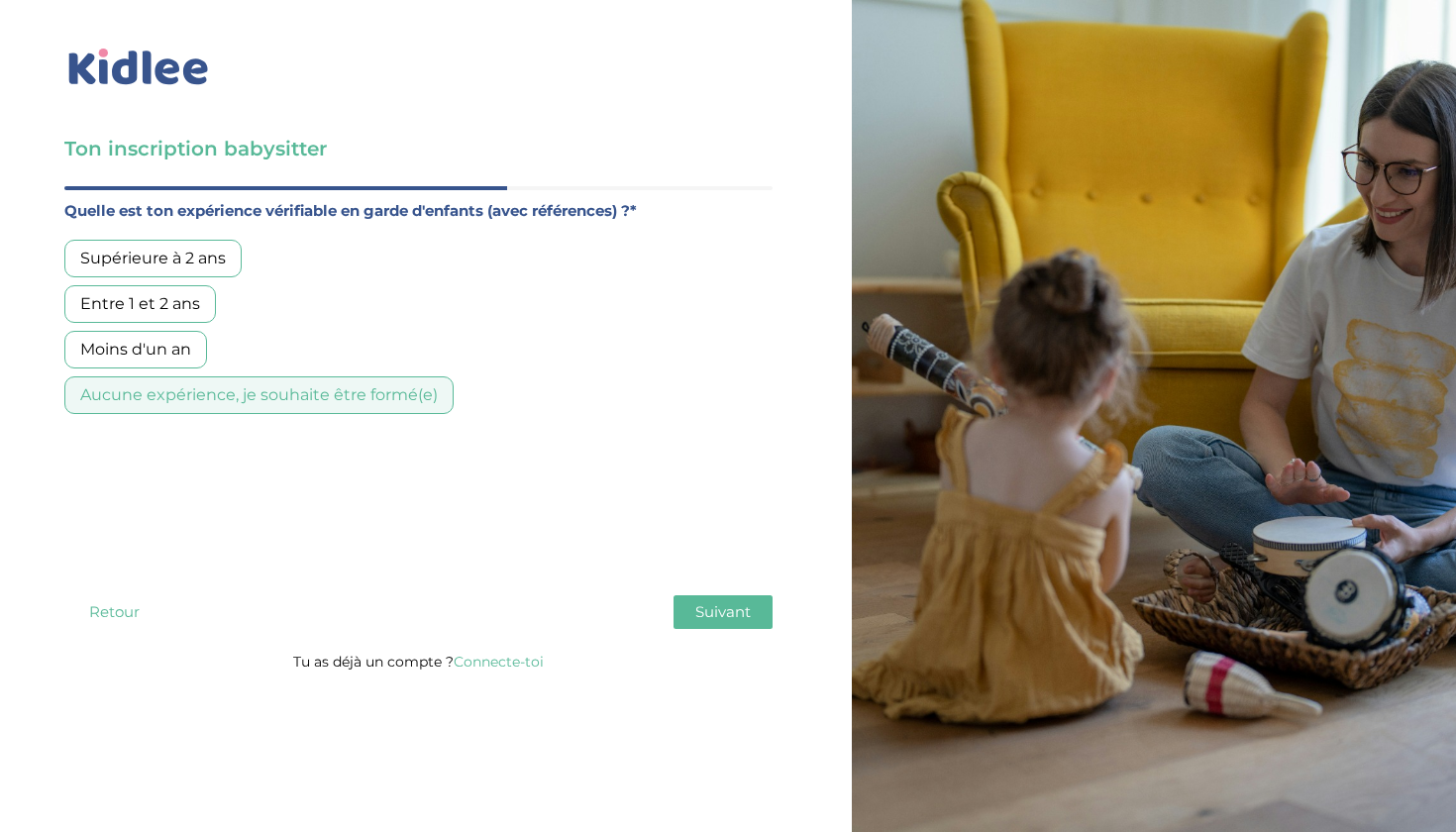
click at [753, 617] on button "Suivant" at bounding box center [723, 612] width 99 height 34
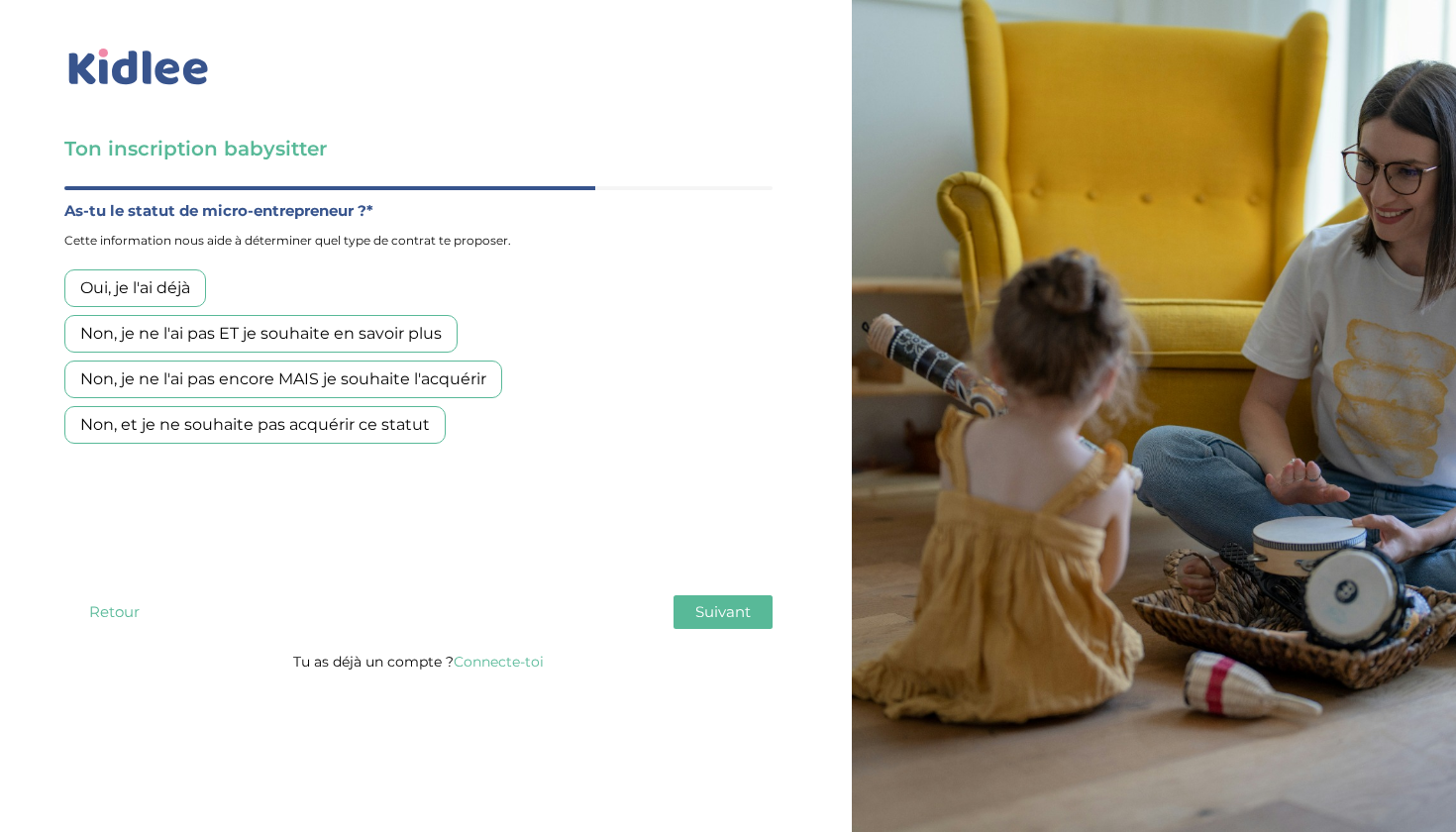
click at [428, 384] on div "Non, je ne l'ai pas encore MAIS je souhaite l'acquérir" at bounding box center [283, 379] width 438 height 38
click at [700, 601] on button "Suivant" at bounding box center [723, 612] width 99 height 34
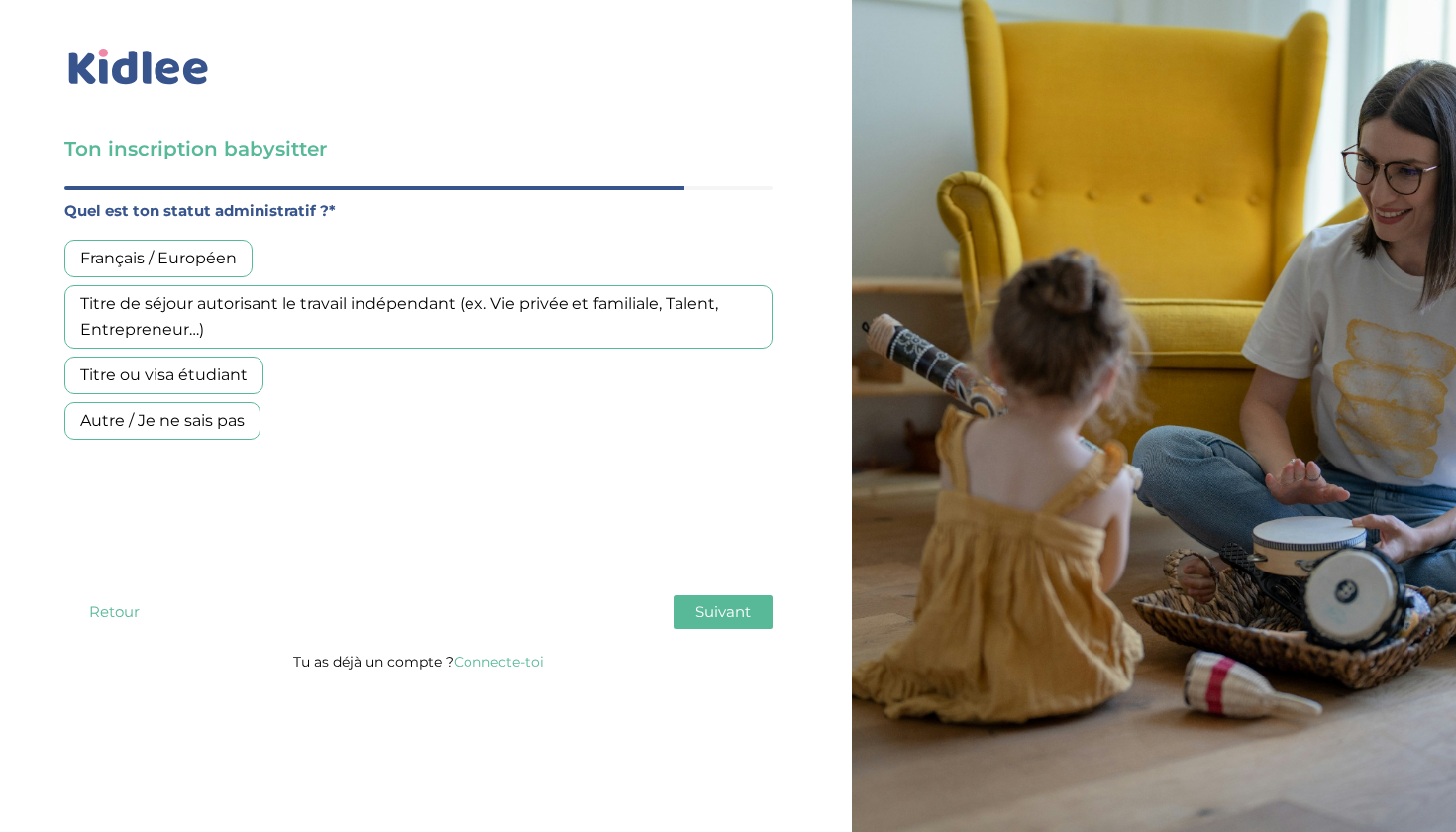
click at [181, 255] on div "Français / Européen" at bounding box center [159, 258] width 189 height 38
click at [716, 624] on button "Suivant" at bounding box center [723, 612] width 99 height 34
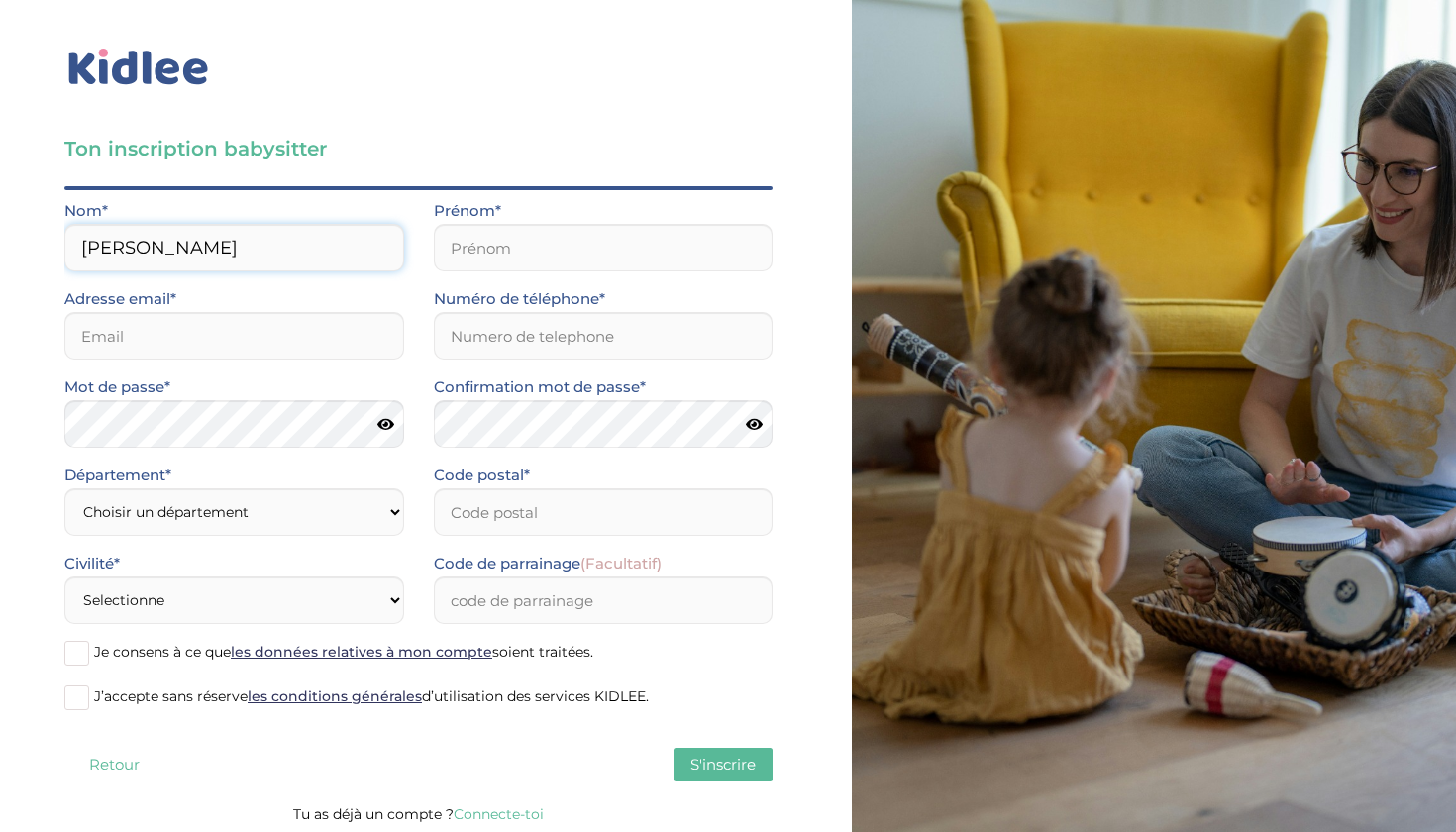
type input "Ben Lazrag"
type input "shahinez.bl@gmail.com"
select select "75"
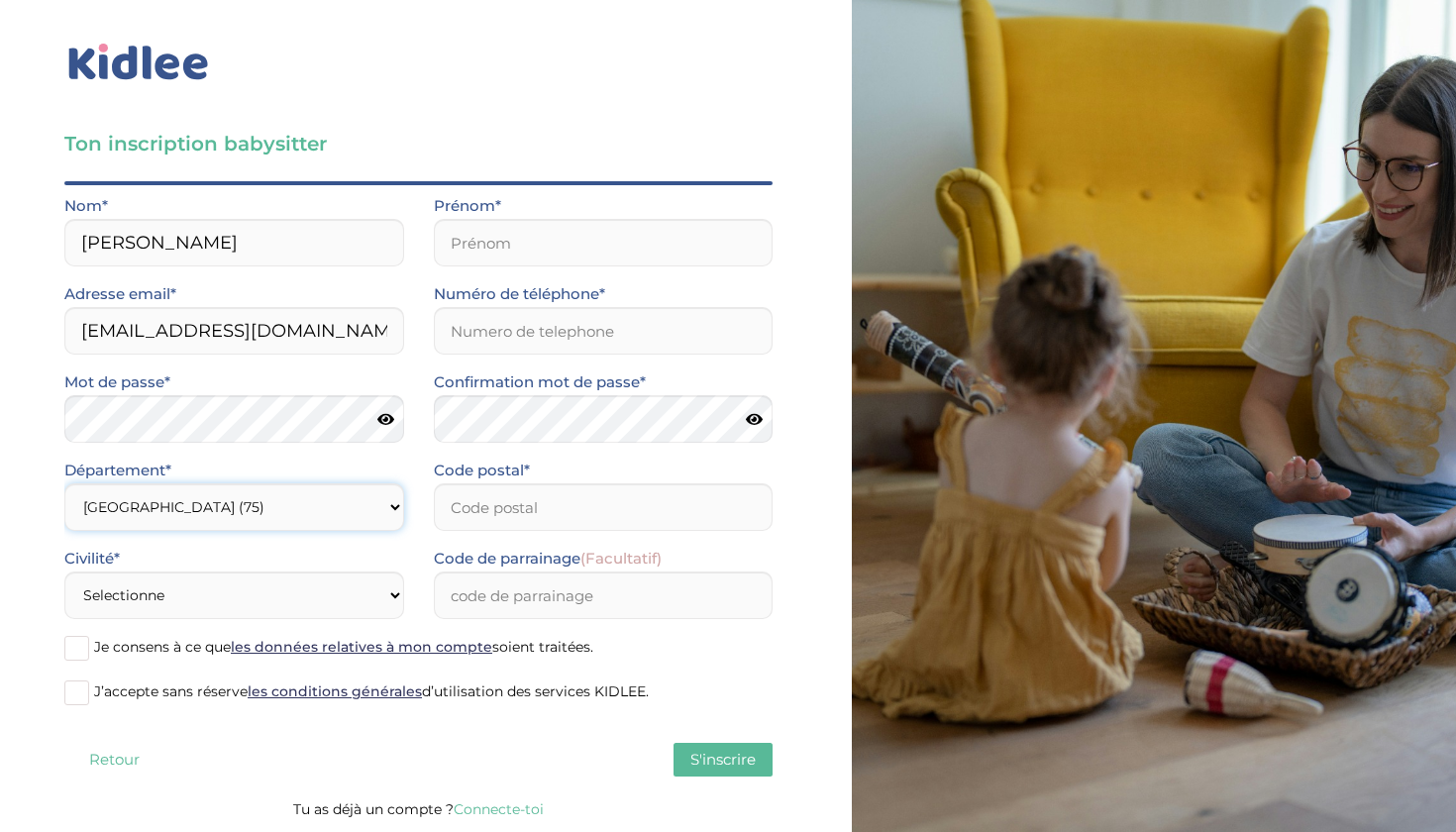
scroll to position [5, 0]
select select "1"
select select "92"
click at [70, 658] on span at bounding box center [77, 647] width 25 height 25
click at [0, 0] on input "Je consens à ce que les données relatives à mon compte soient traitées." at bounding box center [0, 0] width 0 height 0
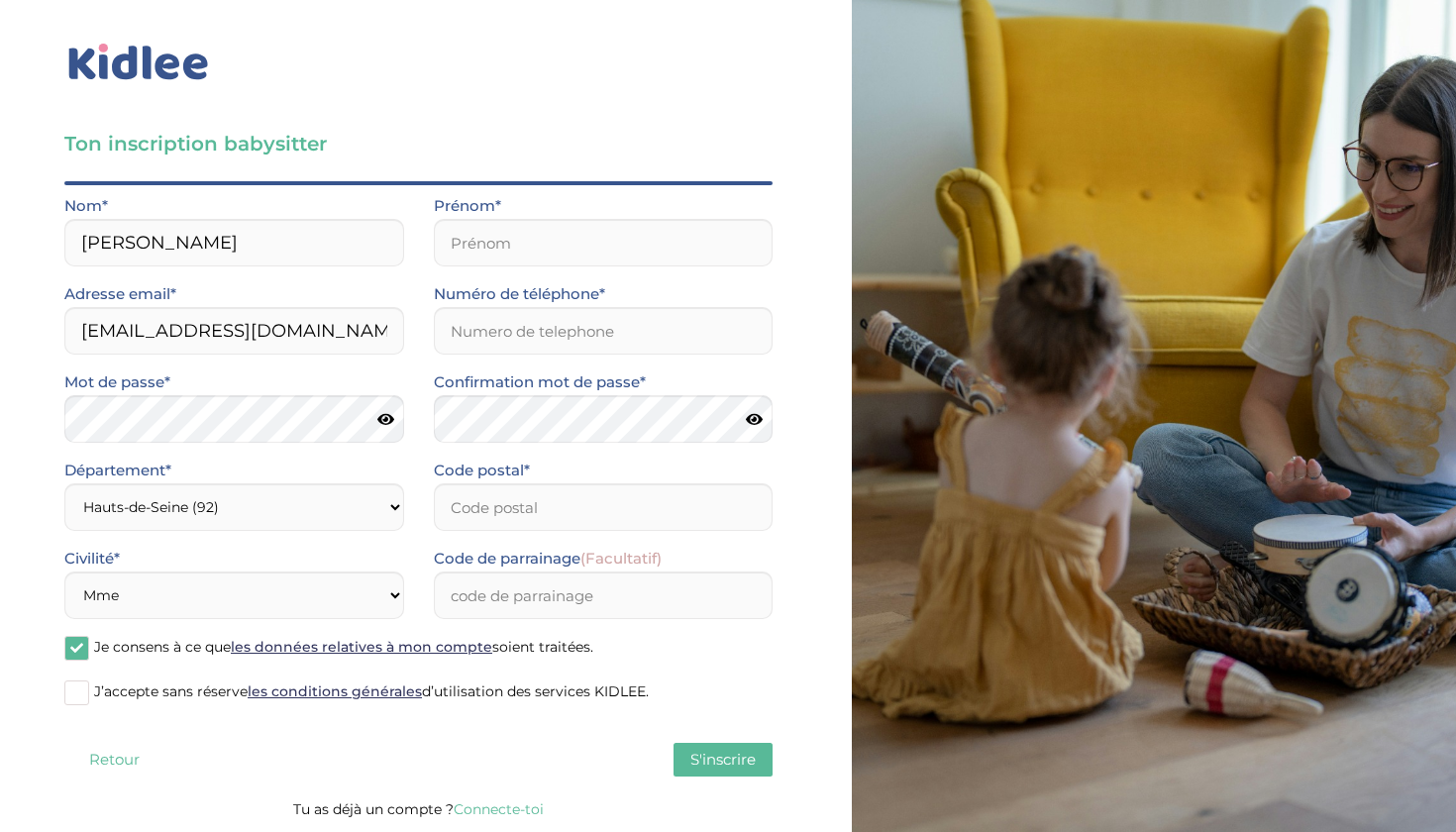
click at [81, 690] on span at bounding box center [77, 692] width 25 height 25
click at [0, 0] on input "J’accepte sans réserve les conditions générales d’utilisation des services KIDL…" at bounding box center [0, 0] width 0 height 0
type input "Shahinez"
click at [815, 310] on div "Ton inscription babysitter Merci de vérifier que tous les champs sont remplis a…" at bounding box center [418, 413] width 866 height 837
click at [638, 499] on div "Code postal*" at bounding box center [604, 494] width 339 height 73
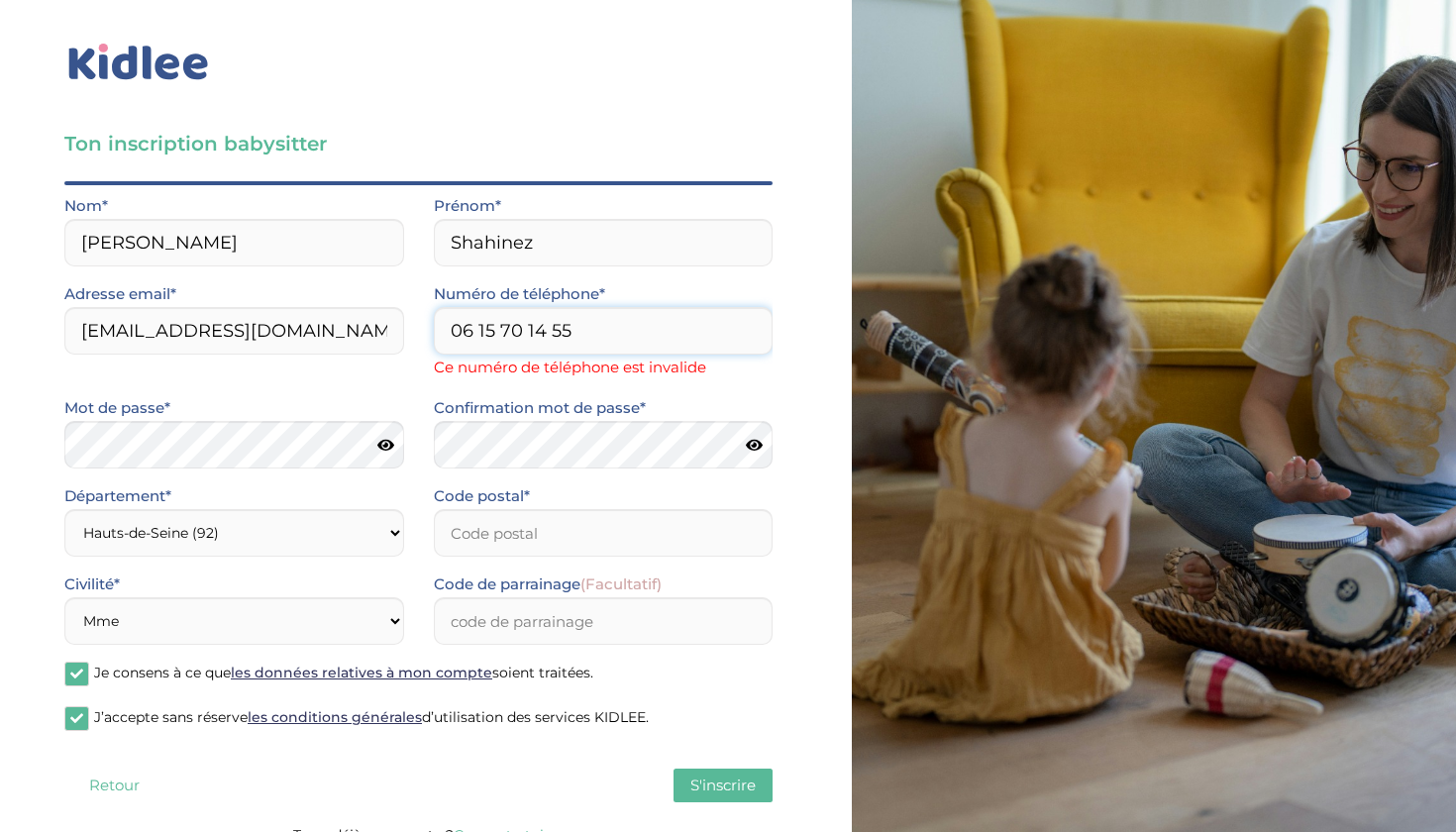
click at [608, 342] on input "06 15 70 14 55" at bounding box center [604, 331] width 339 height 48
click at [748, 338] on input "06 15 70 14 55" at bounding box center [604, 331] width 339 height 48
click at [753, 330] on input "06 15 70 14 55" at bounding box center [604, 331] width 339 height 48
click at [741, 330] on input "06 15 70 14 55" at bounding box center [604, 331] width 339 height 48
click at [465, 337] on input "06 15 70 14 55" at bounding box center [604, 331] width 339 height 48
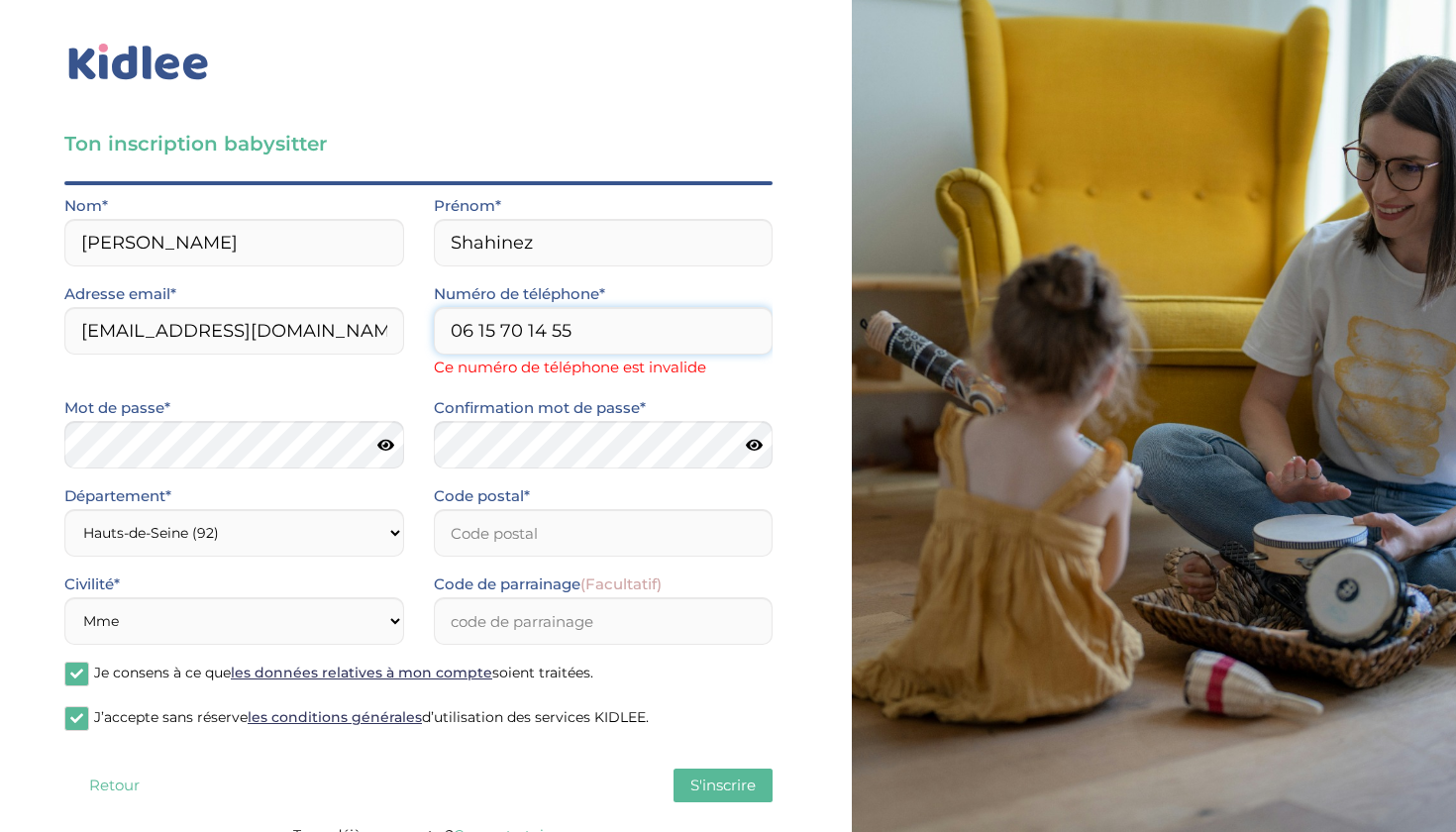
click at [475, 337] on input "06 15 70 14 55" at bounding box center [604, 331] width 339 height 48
click at [491, 344] on input "0615 70 14 55" at bounding box center [604, 331] width 339 height 48
click at [492, 327] on input "0615 70 14 55" at bounding box center [604, 331] width 339 height 48
click at [517, 330] on input "061570 14 55" at bounding box center [604, 331] width 339 height 48
click at [535, 331] on input "06157014 55" at bounding box center [604, 331] width 339 height 48
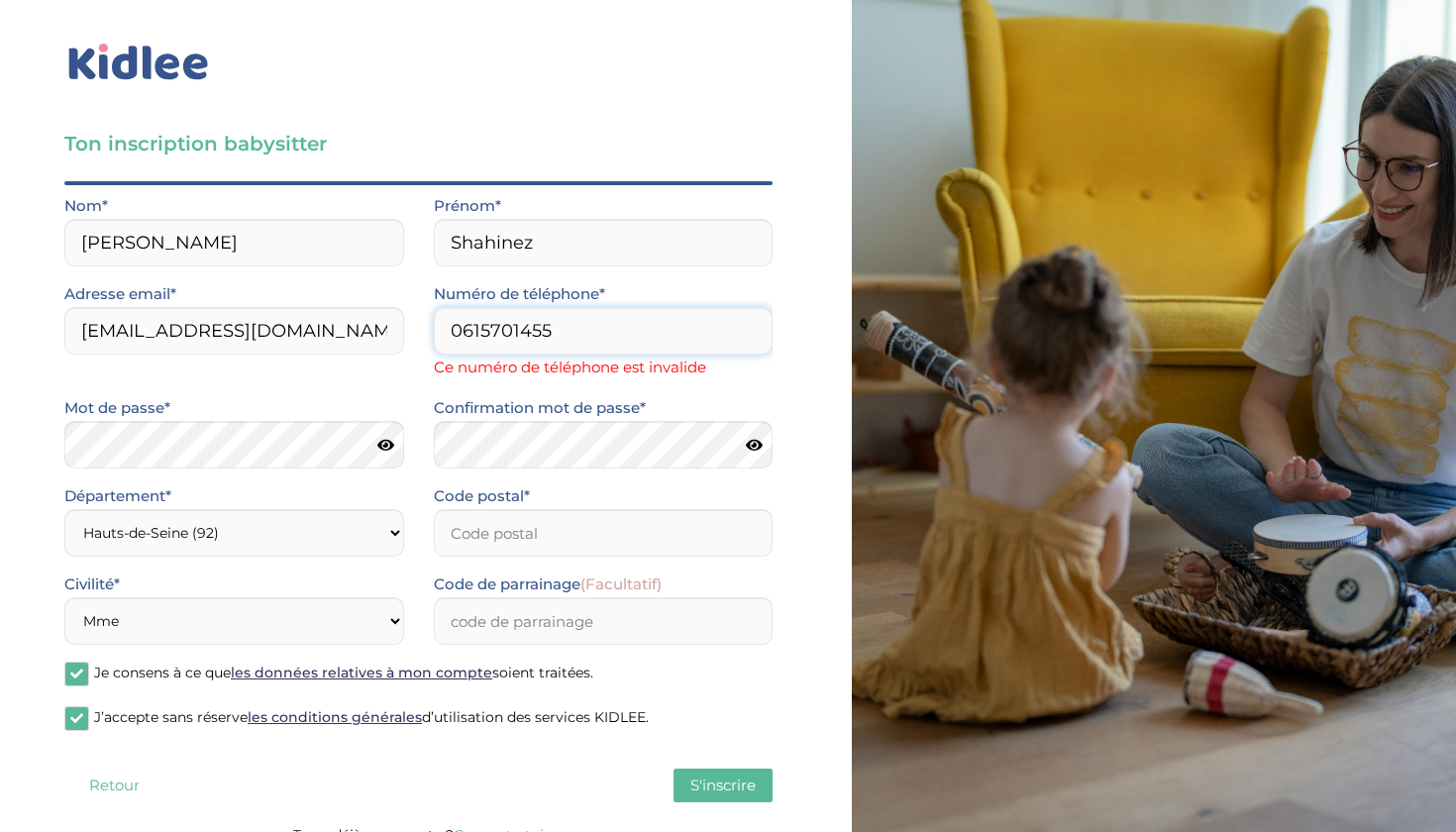
type input "0615701455"
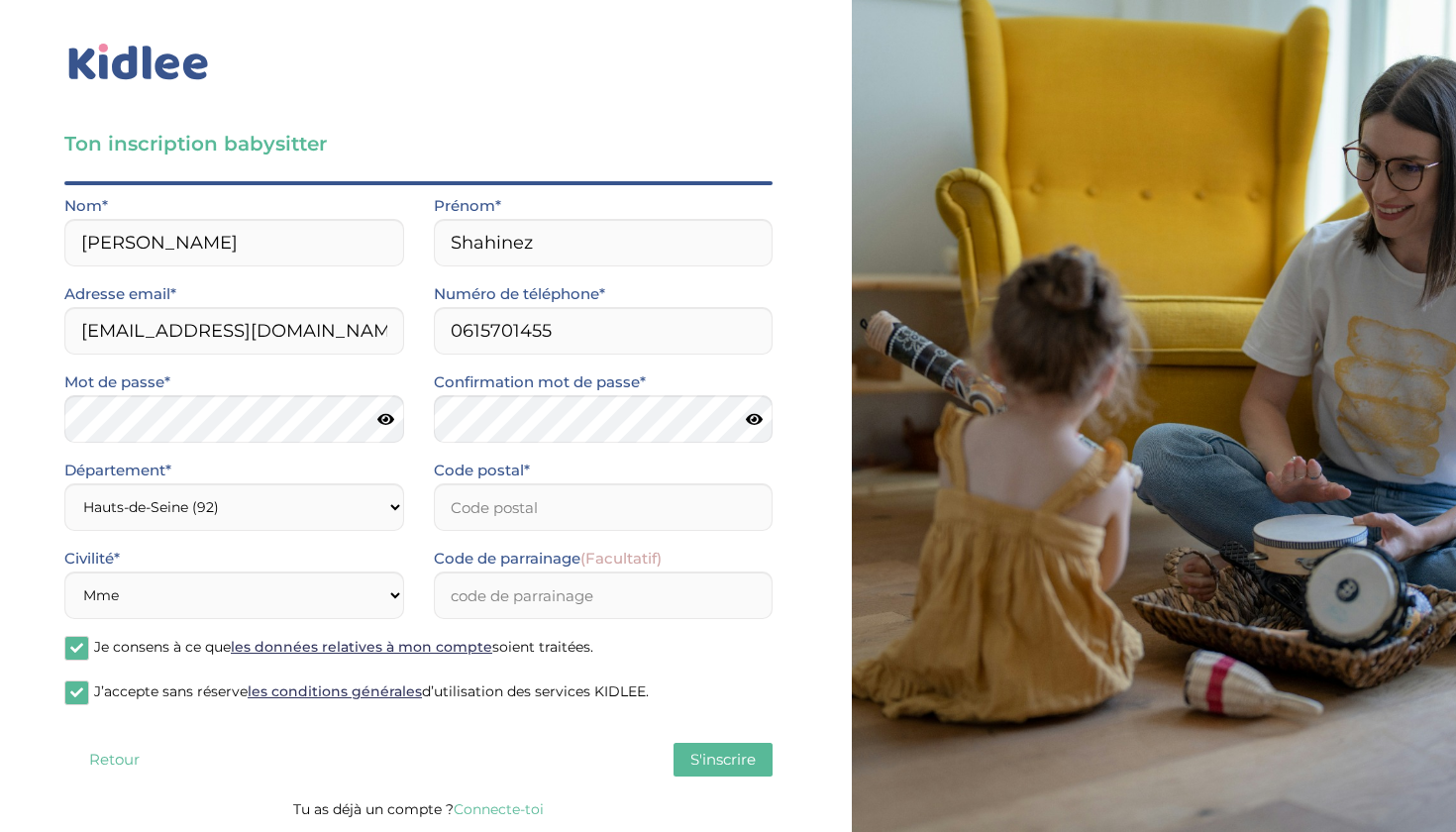
click at [524, 458] on div "Confirmation mot de passe*" at bounding box center [604, 413] width 369 height 88
click at [512, 517] on input "Code postal*" at bounding box center [604, 507] width 339 height 48
type input "92400"
click at [501, 608] on input "Code de parrainage (Facultatif)" at bounding box center [604, 596] width 339 height 48
click at [597, 700] on span "J’accepte sans réserve les conditions générales d’utilisation des services KIDL…" at bounding box center [371, 691] width 555 height 18
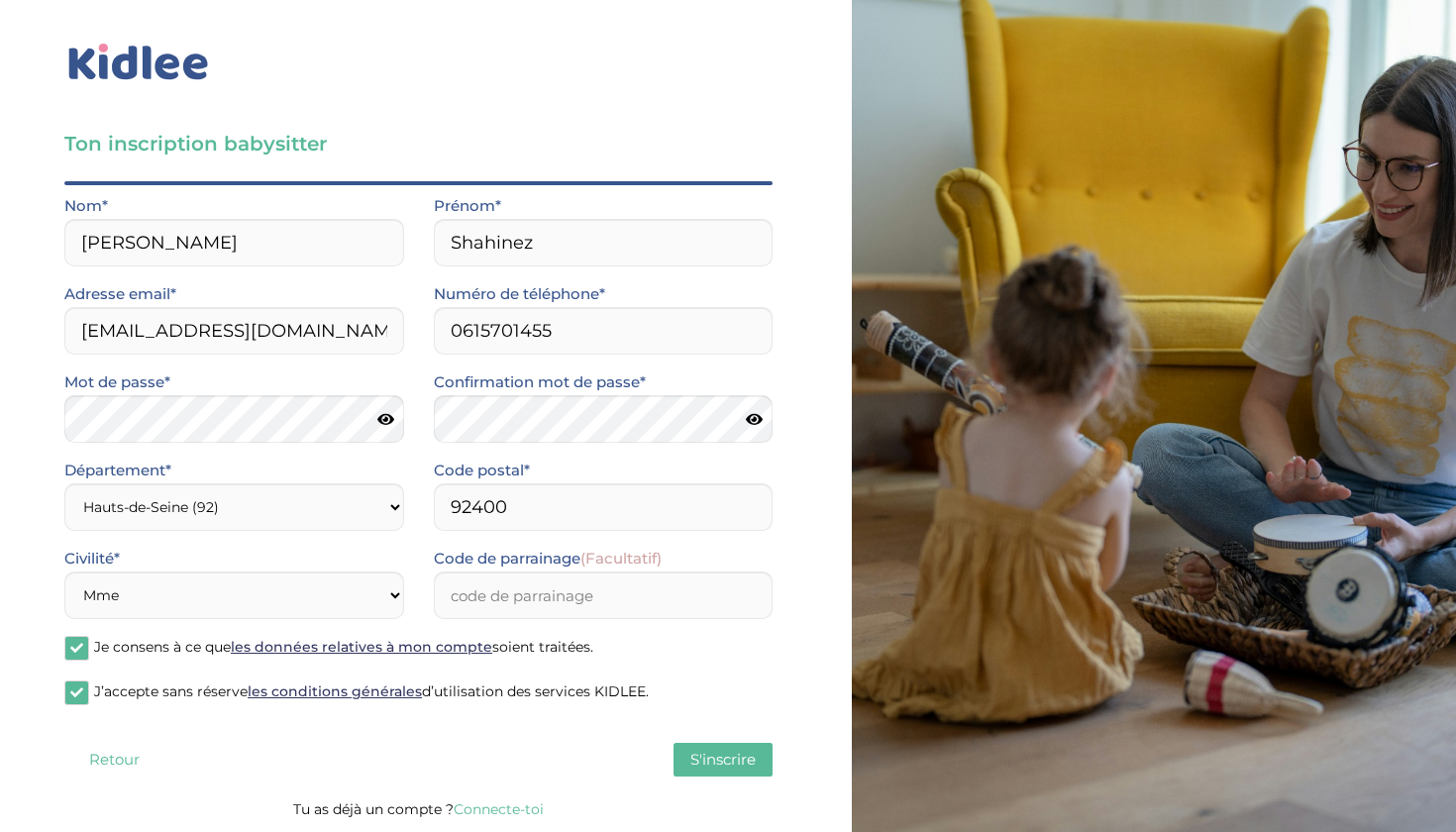
click at [0, 0] on input "J’accepte sans réserve les conditions générales d’utilisation des services KIDL…" at bounding box center [0, 0] width 0 height 0
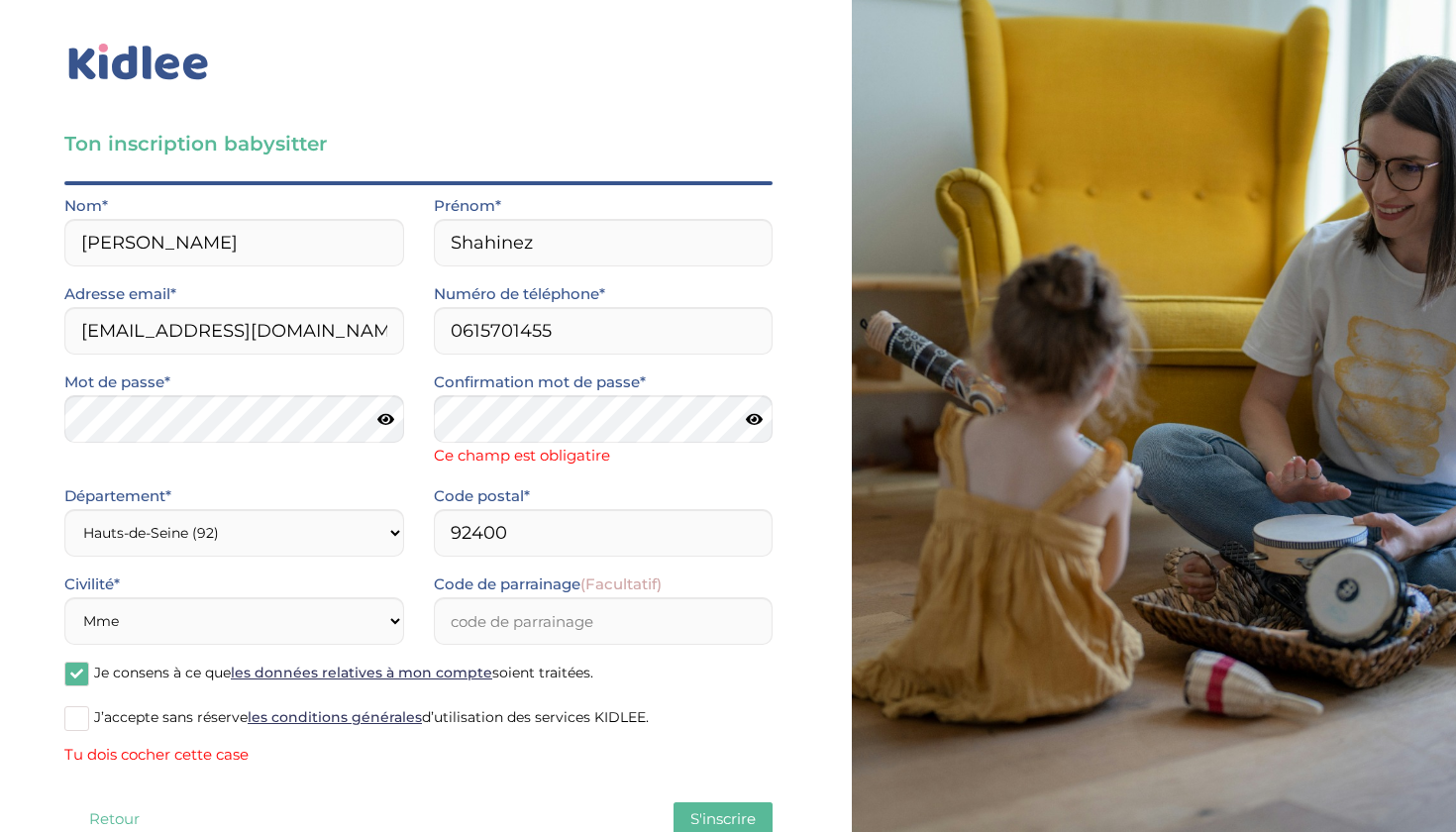
click at [572, 718] on div "J’accepte sans réserve les conditions générales d’utilisation des services KIDL…" at bounding box center [419, 736] width 709 height 64
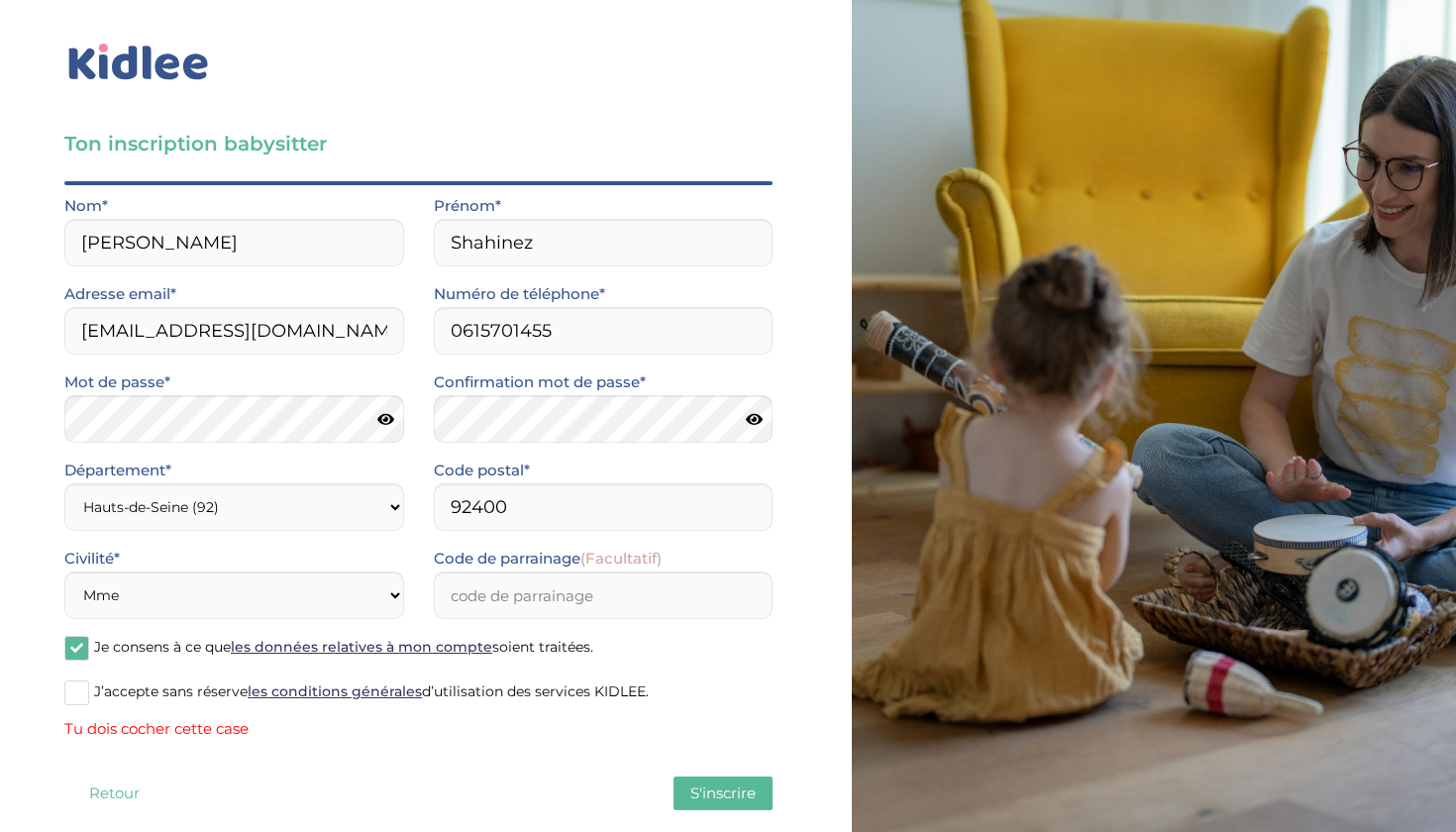
click at [712, 797] on span "S'inscrire" at bounding box center [724, 792] width 66 height 19
click at [85, 700] on span at bounding box center [77, 692] width 25 height 25
click at [0, 0] on input "J’accepte sans réserve les conditions générales d’utilisation des services KIDL…" at bounding box center [0, 0] width 0 height 0
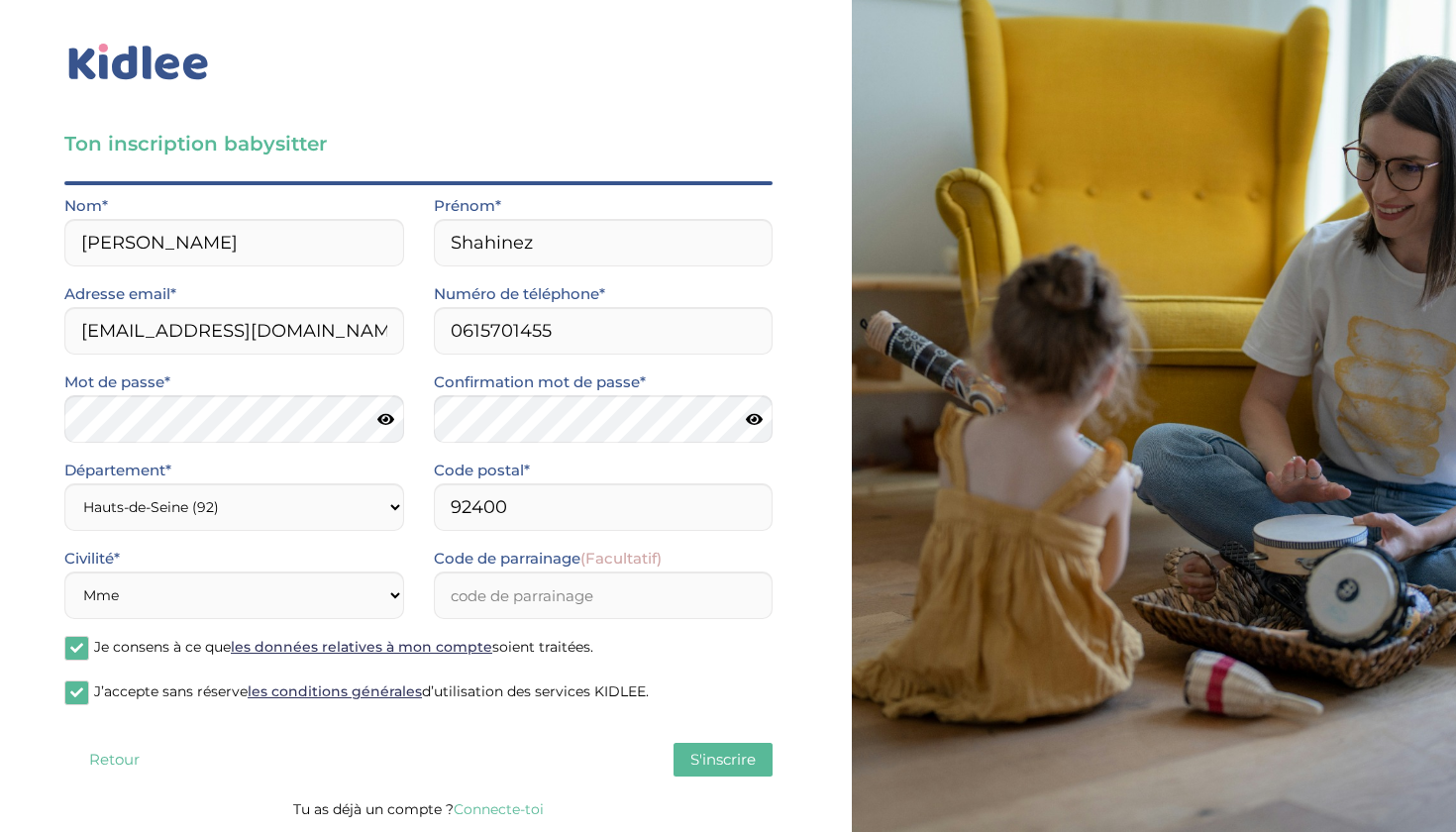
click at [707, 771] on button "S'inscrire" at bounding box center [723, 759] width 99 height 34
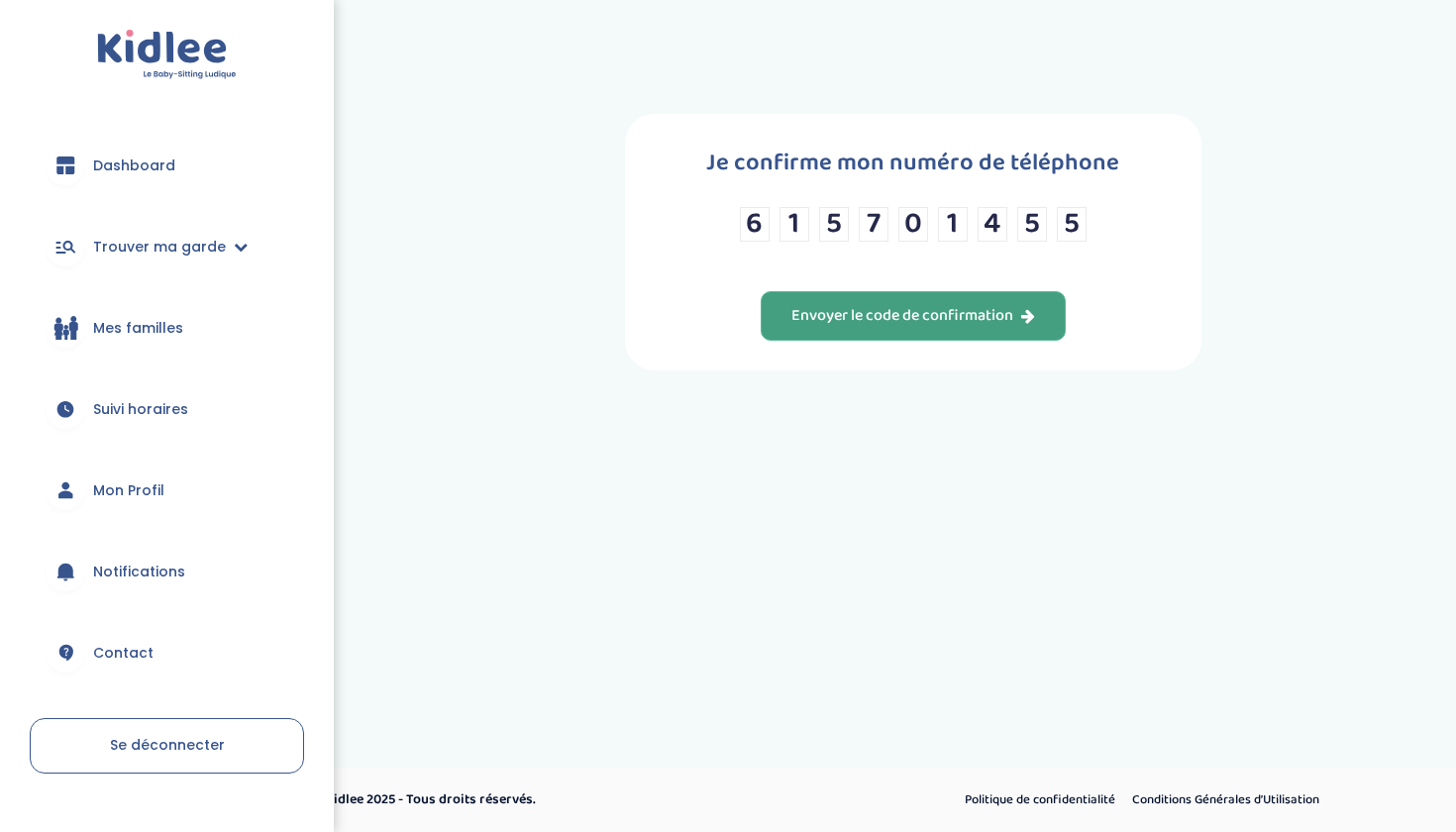
click at [823, 327] on div "Envoyer le code de confirmation" at bounding box center [913, 316] width 243 height 23
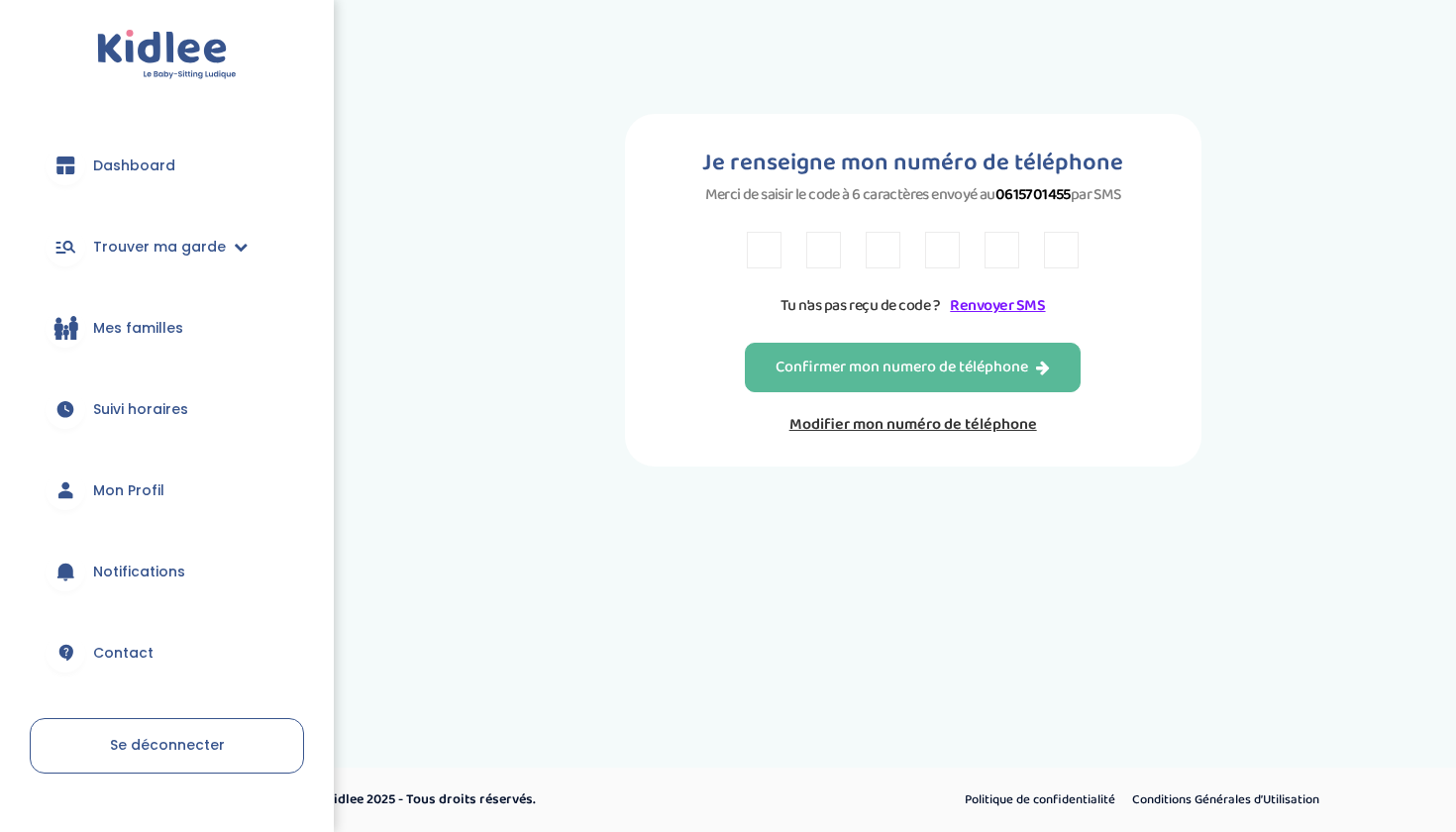
click at [761, 268] on input "text" at bounding box center [763, 249] width 35 height 37
type input "2"
type input "P"
type input "E"
type input "3"
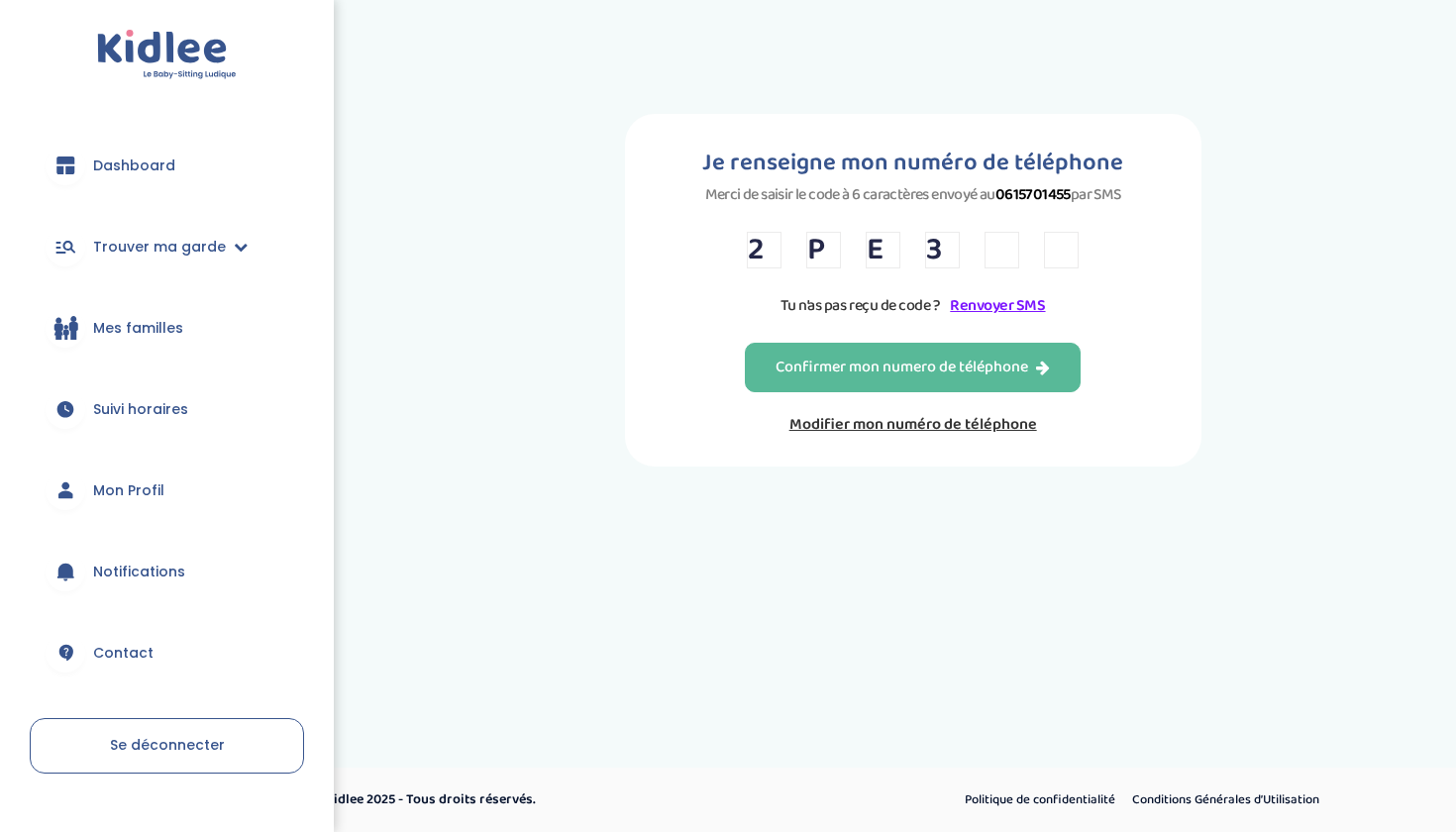
type input "9"
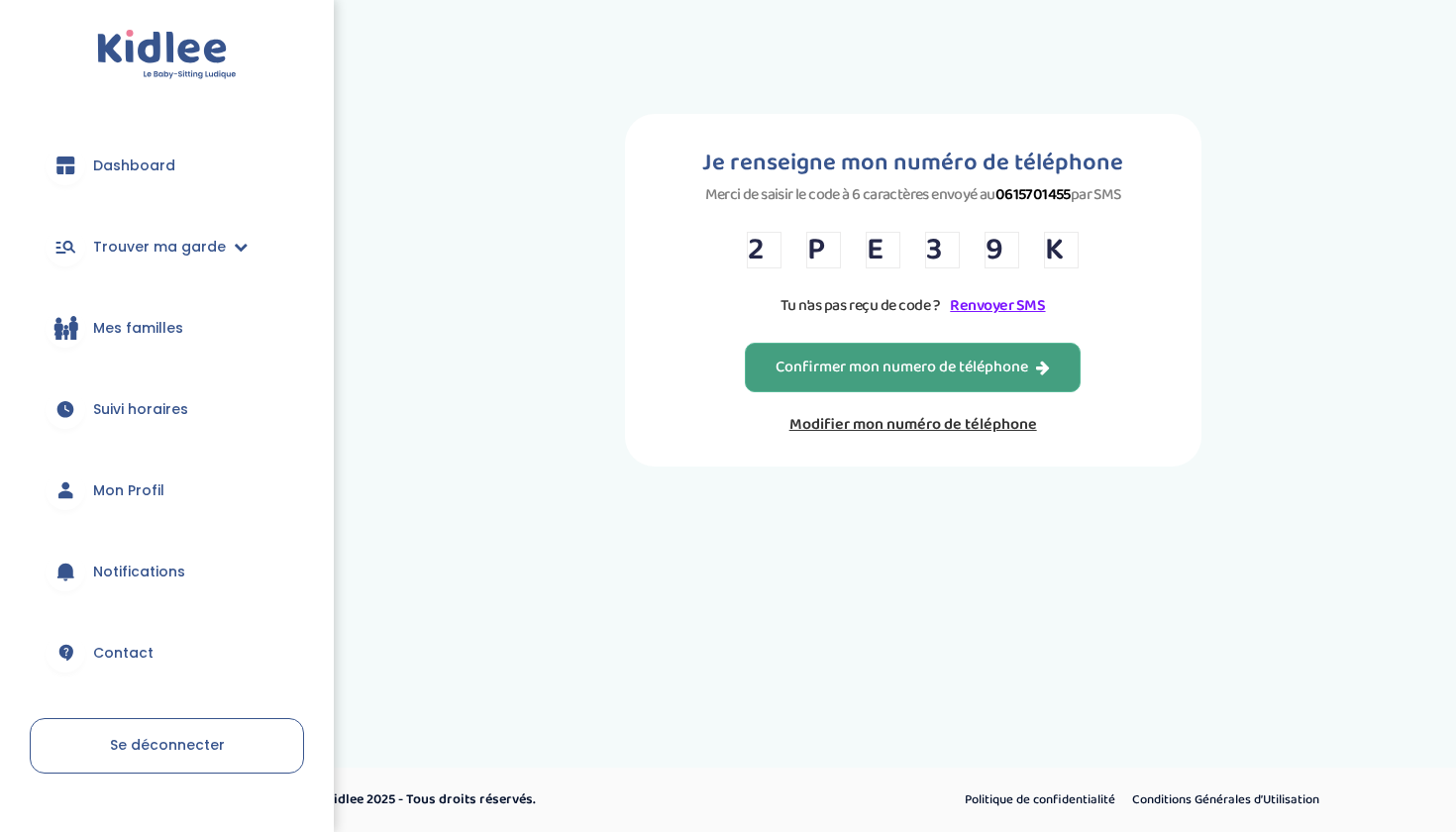
type input "K"
click at [816, 379] on div "Confirmer mon numero de téléphone" at bounding box center [912, 367] width 274 height 23
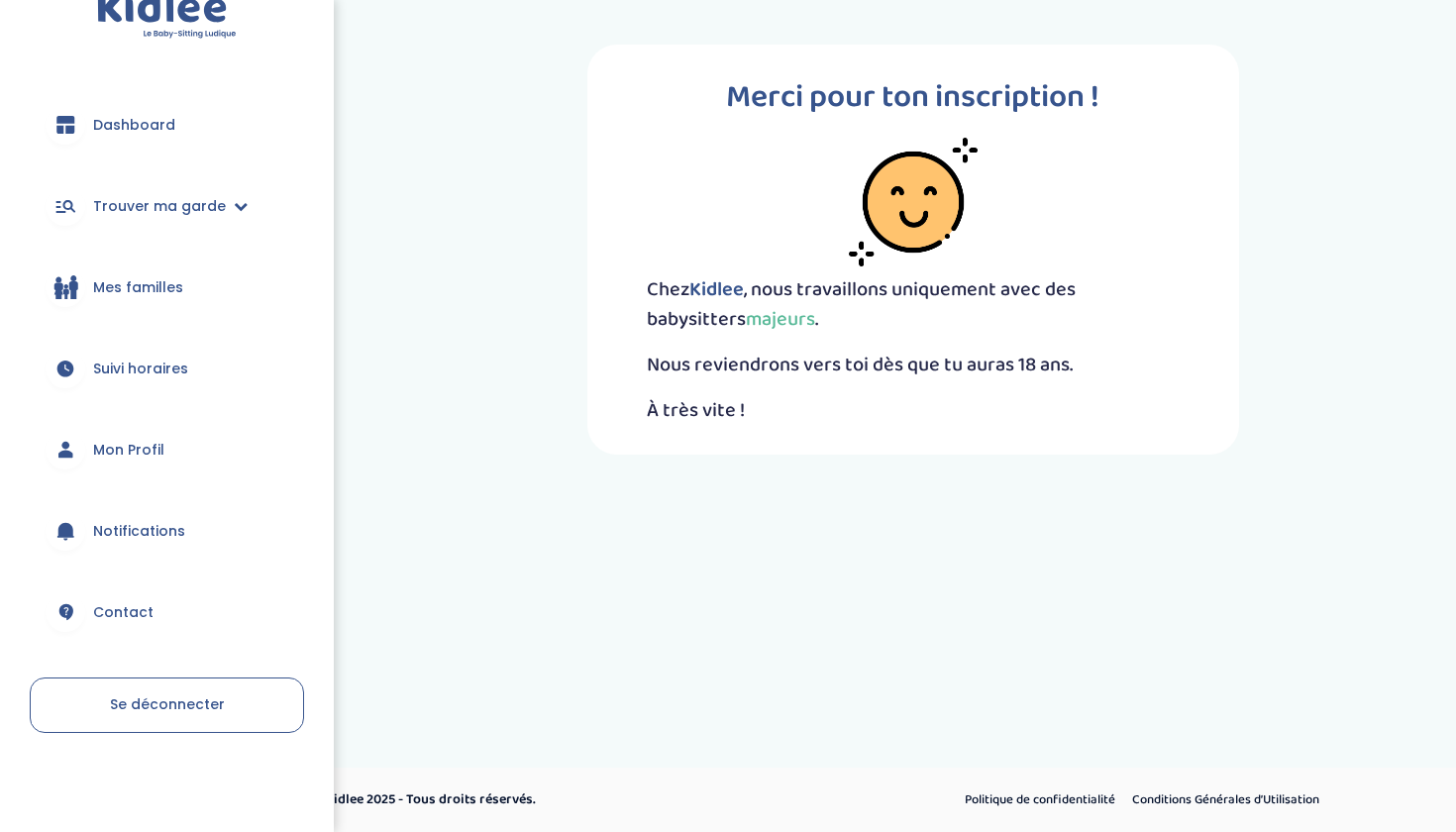
scroll to position [41, 0]
click at [218, 441] on link "Mon Profil" at bounding box center [167, 449] width 274 height 71
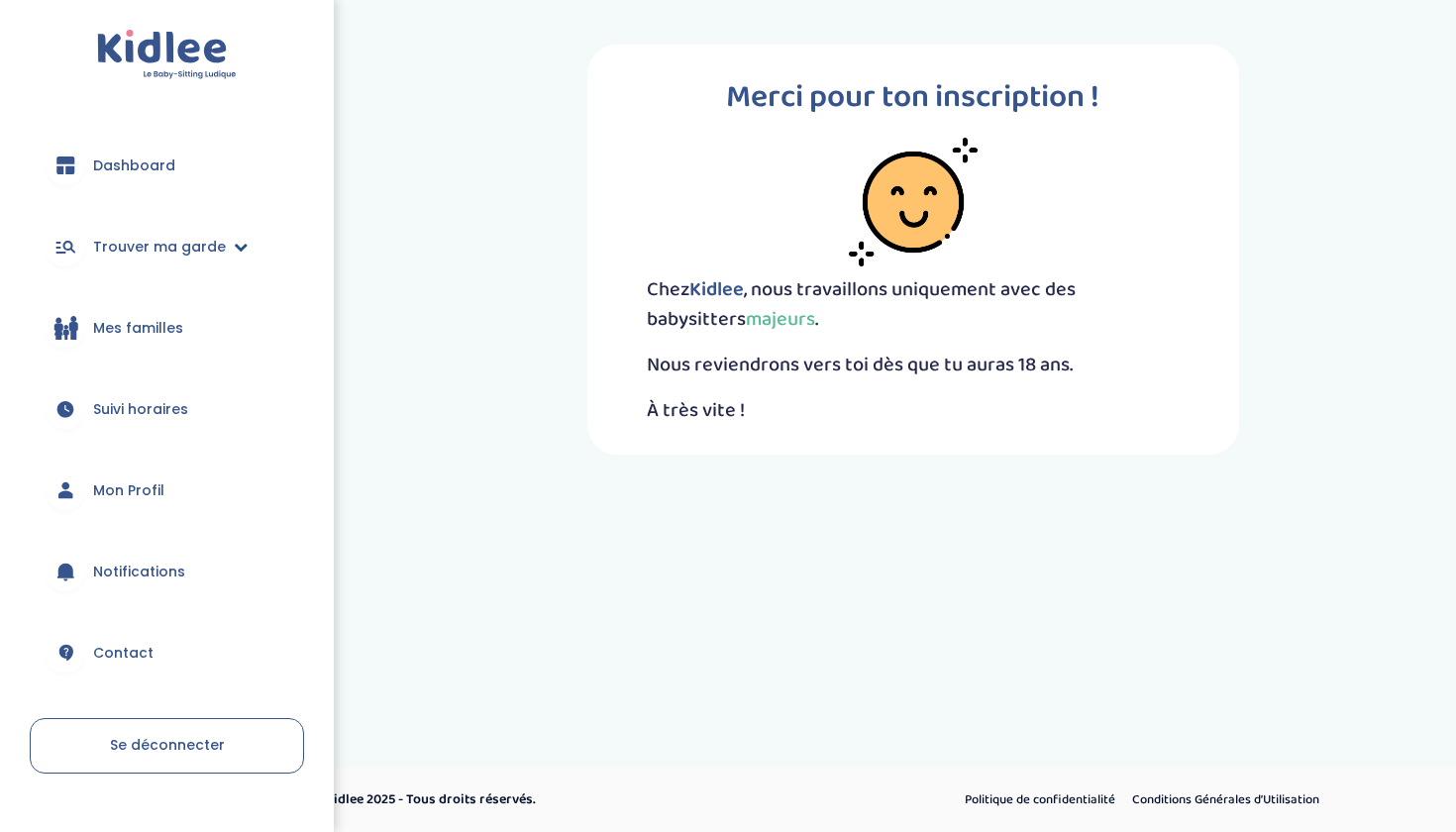
click at [236, 246] on icon at bounding box center [241, 246] width 14 height 14
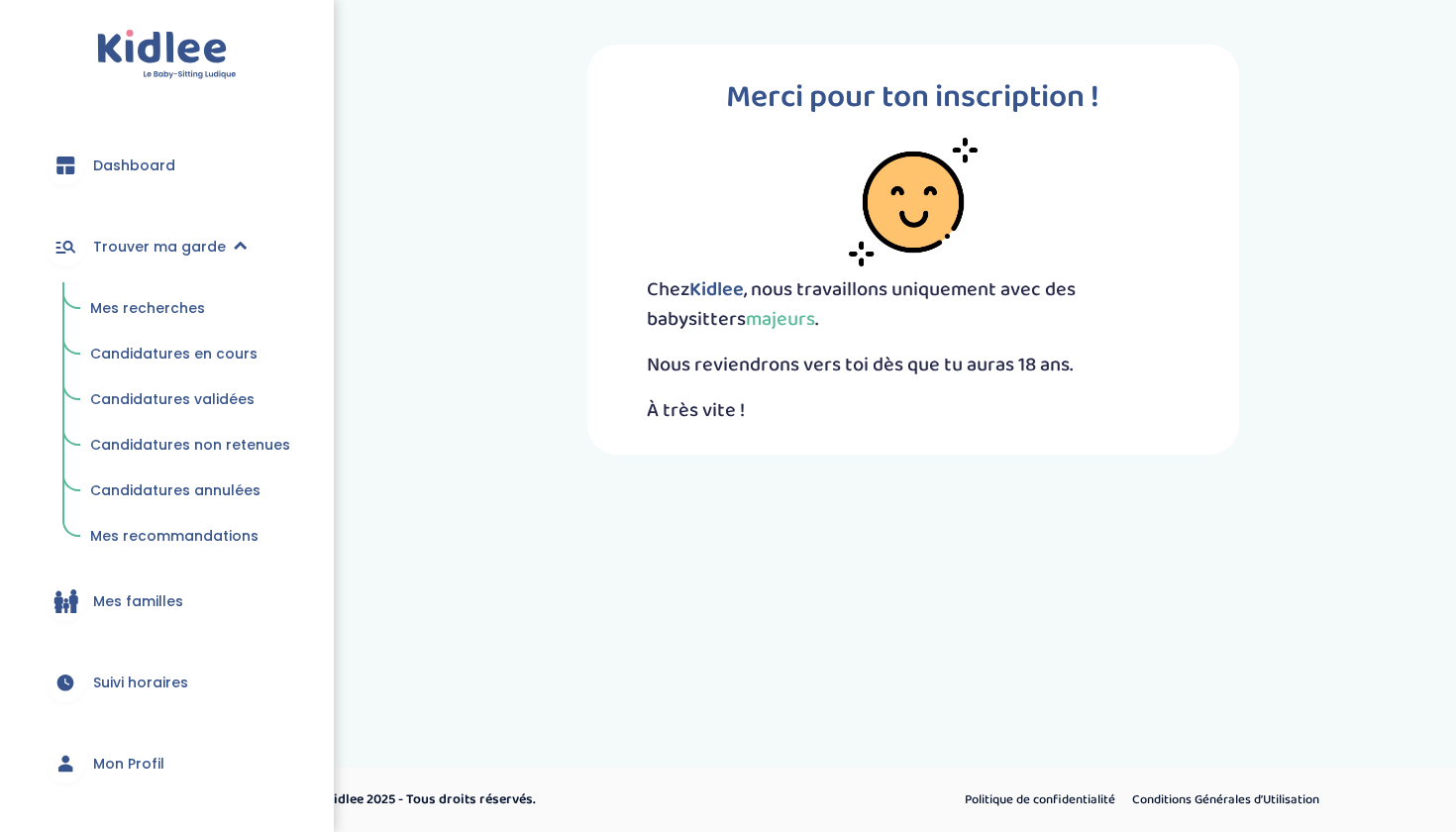
click at [184, 169] on link "Dashboard" at bounding box center [167, 165] width 274 height 71
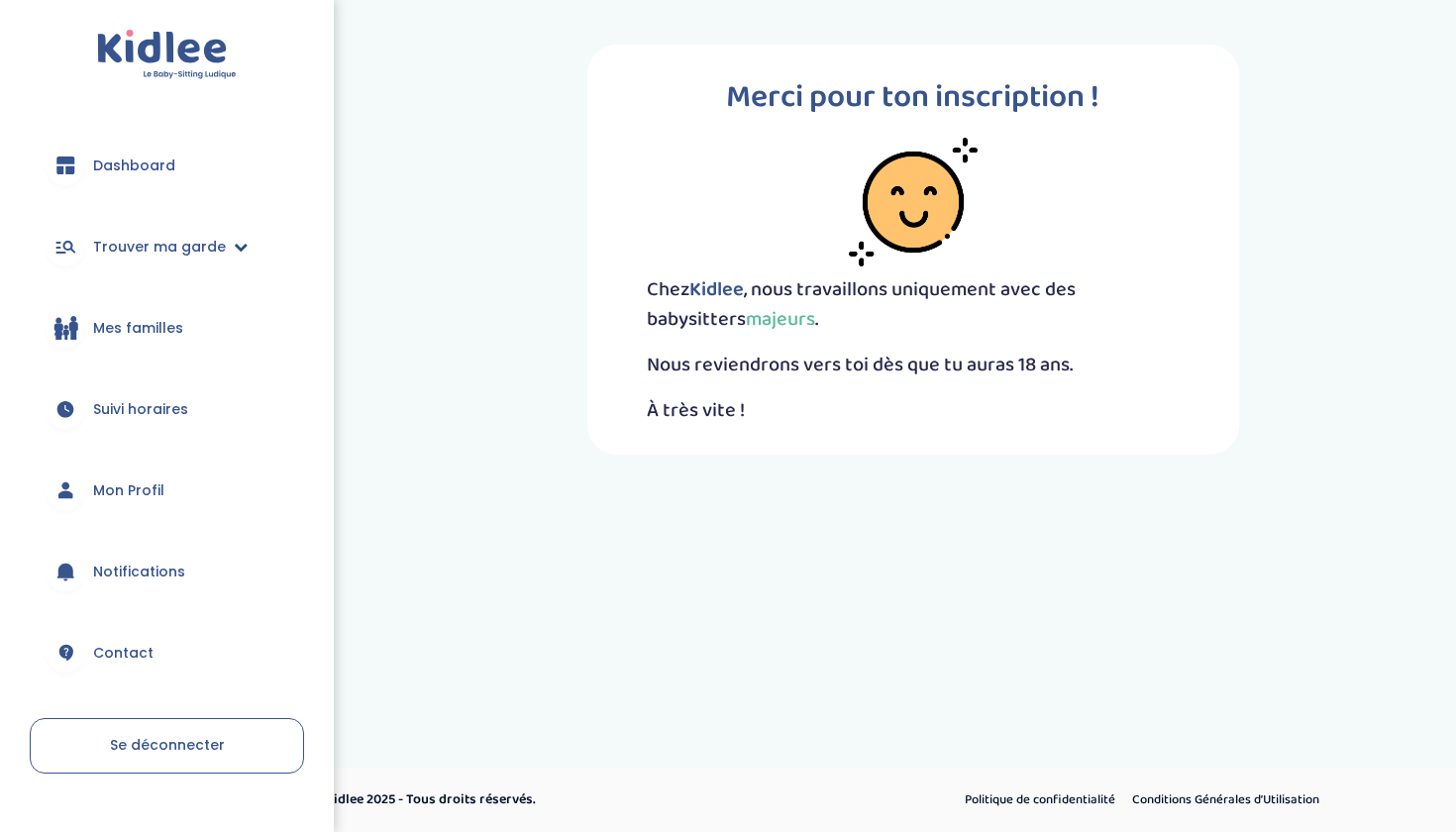
click at [197, 261] on link "Trouver ma garde" at bounding box center [167, 245] width 274 height 71
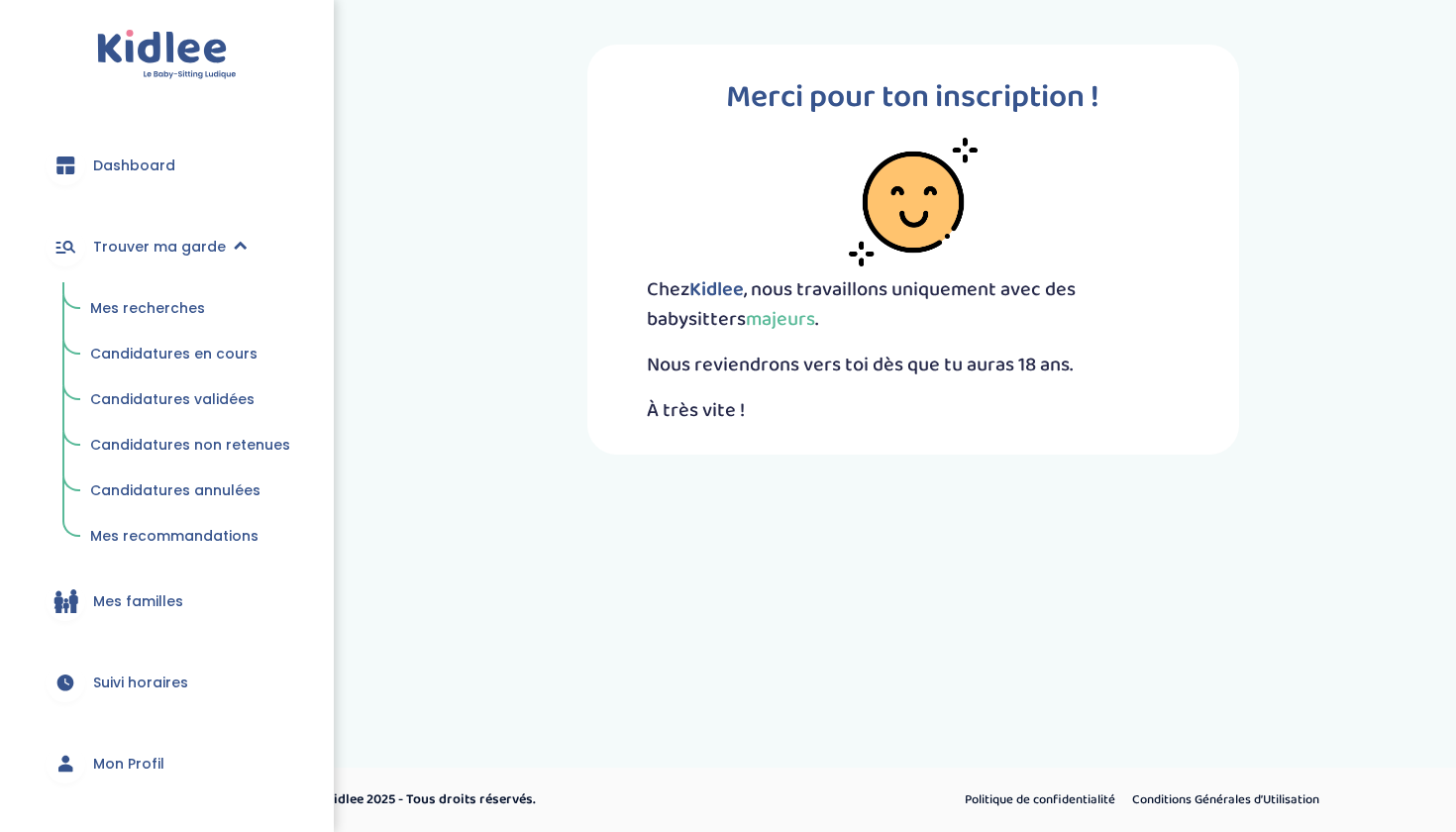
click at [202, 347] on span "Candidatures en cours" at bounding box center [174, 353] width 168 height 20
